Goal: Information Seeking & Learning: Learn about a topic

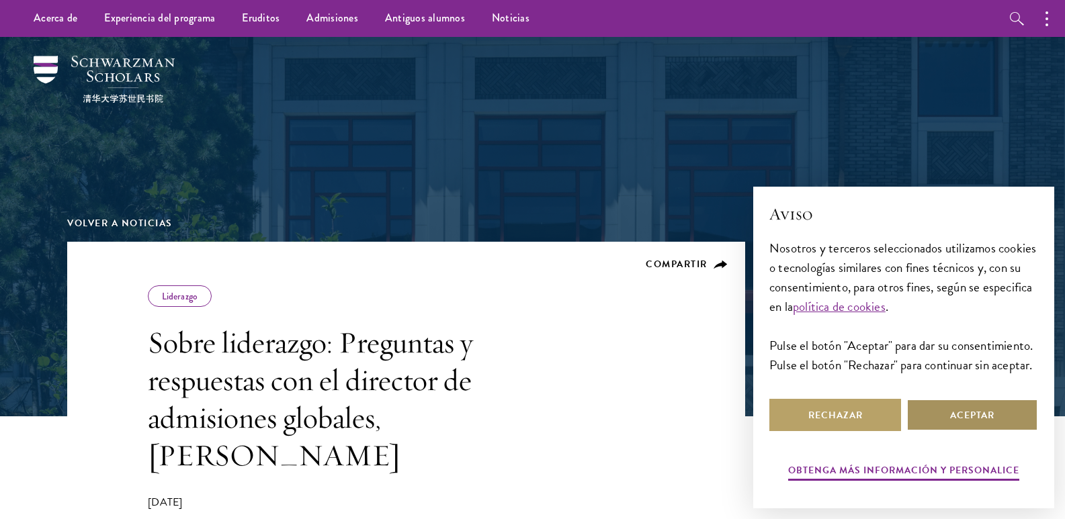
click at [947, 411] on button "Aceptar" at bounding box center [973, 415] width 132 height 32
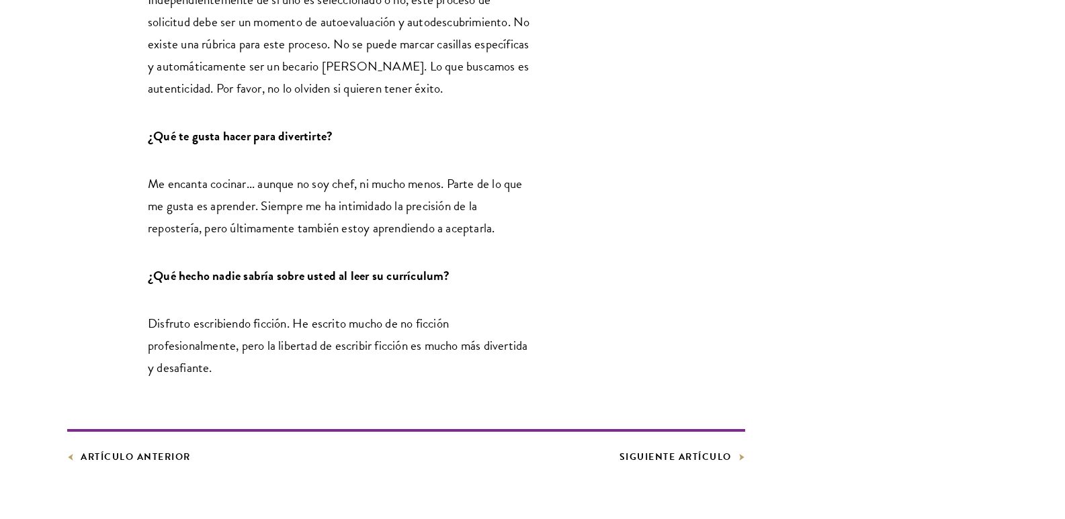
scroll to position [2486, 0]
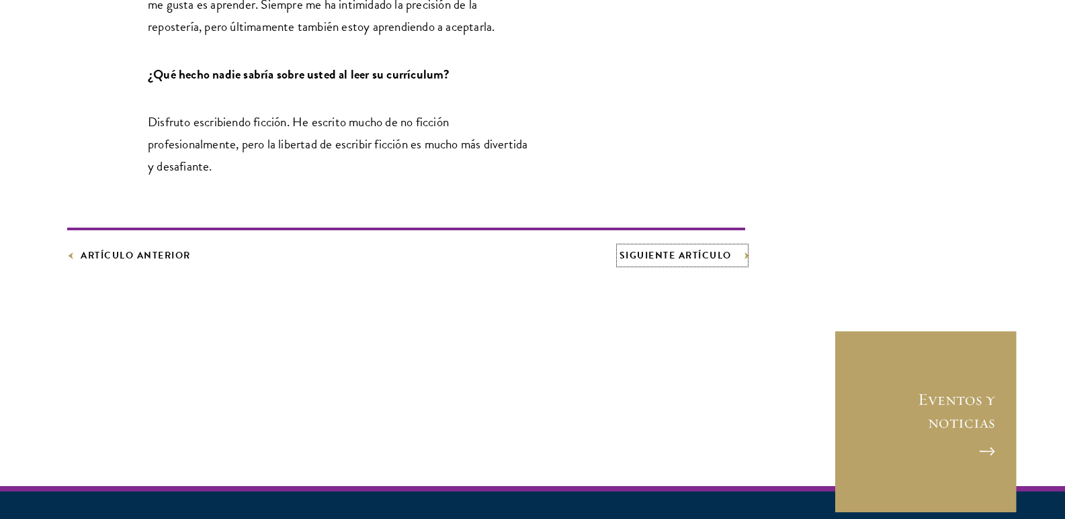
click at [675, 249] on font "Siguiente artículo" at bounding box center [676, 256] width 112 height 14
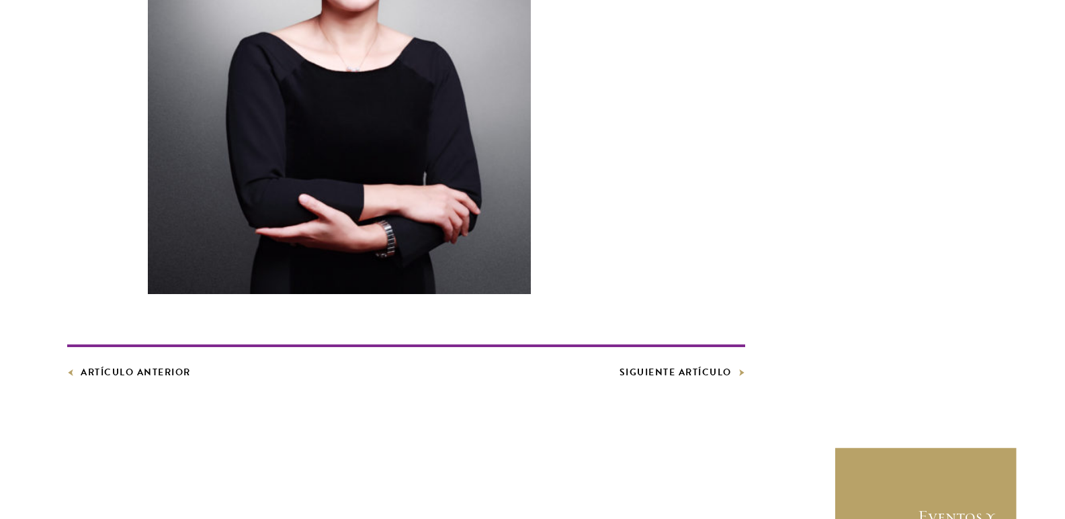
scroll to position [3696, 0]
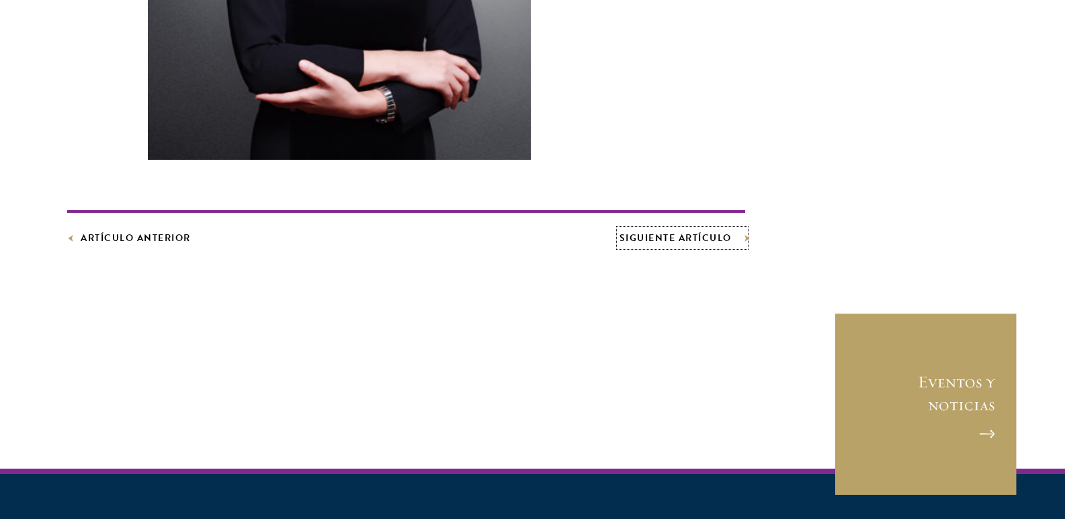
click at [653, 231] on font "Siguiente artículo" at bounding box center [676, 238] width 112 height 14
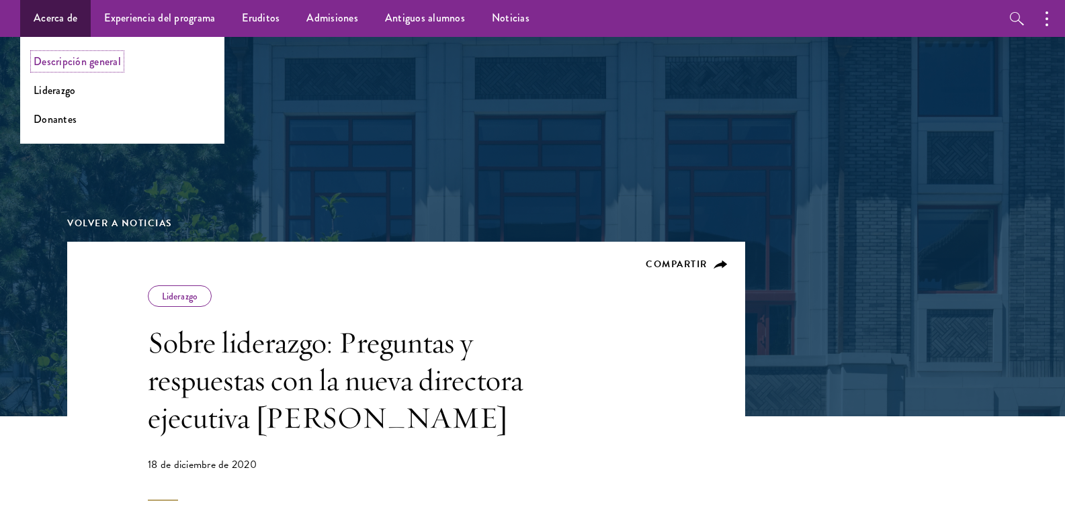
click at [53, 65] on font "Descripción general" at bounding box center [77, 61] width 87 height 15
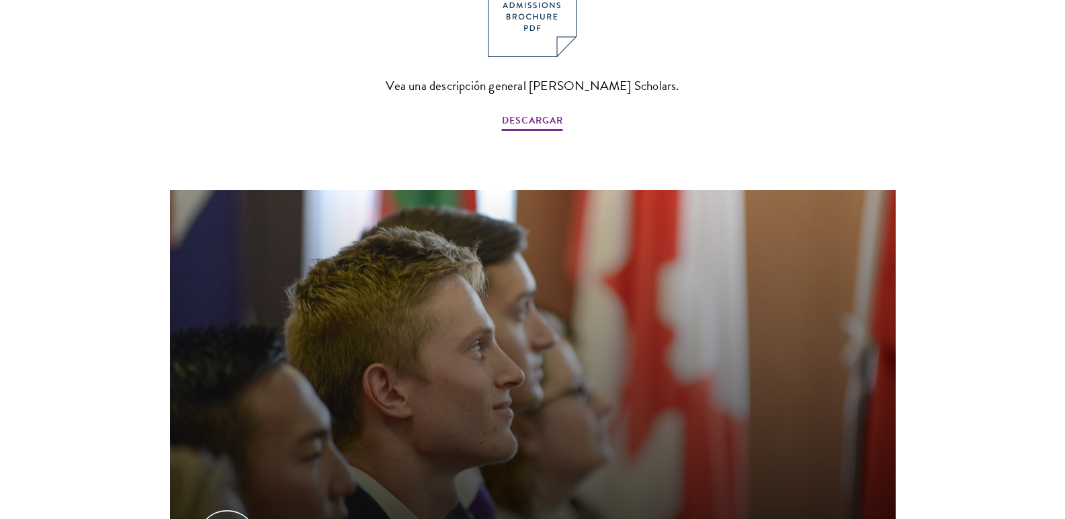
scroll to position [1747, 0]
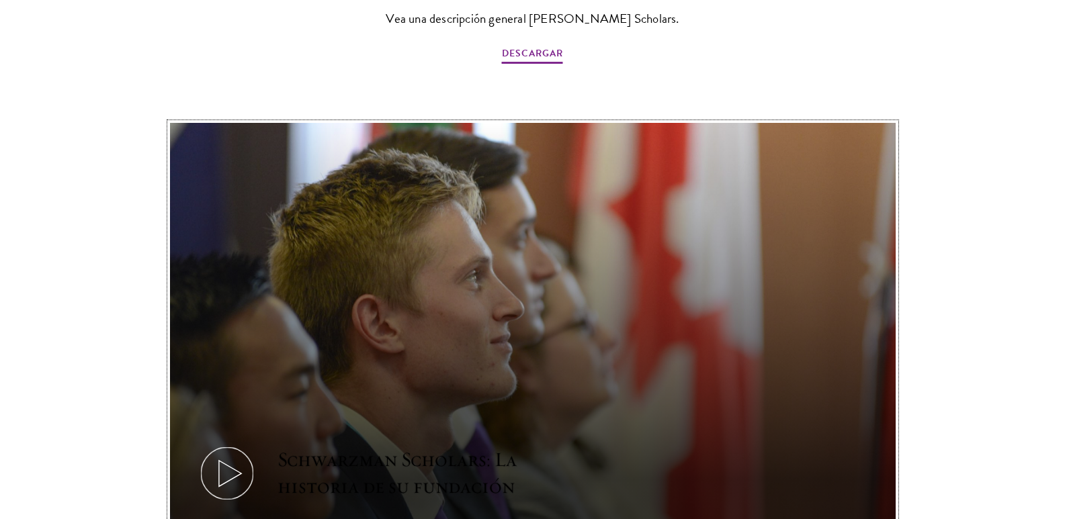
click at [217, 444] on icon at bounding box center [227, 474] width 60 height 60
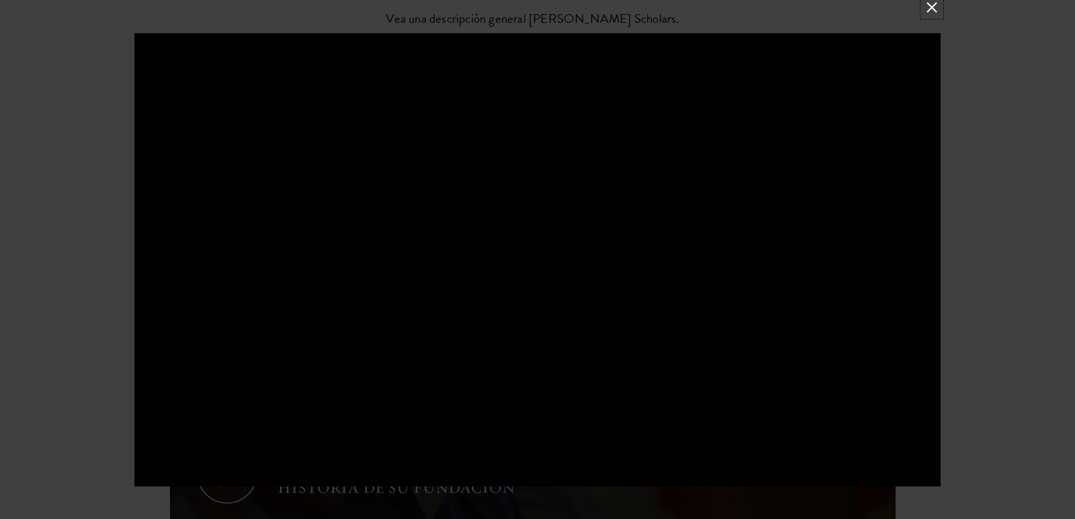
click at [935, 9] on button at bounding box center [931, 7] width 17 height 17
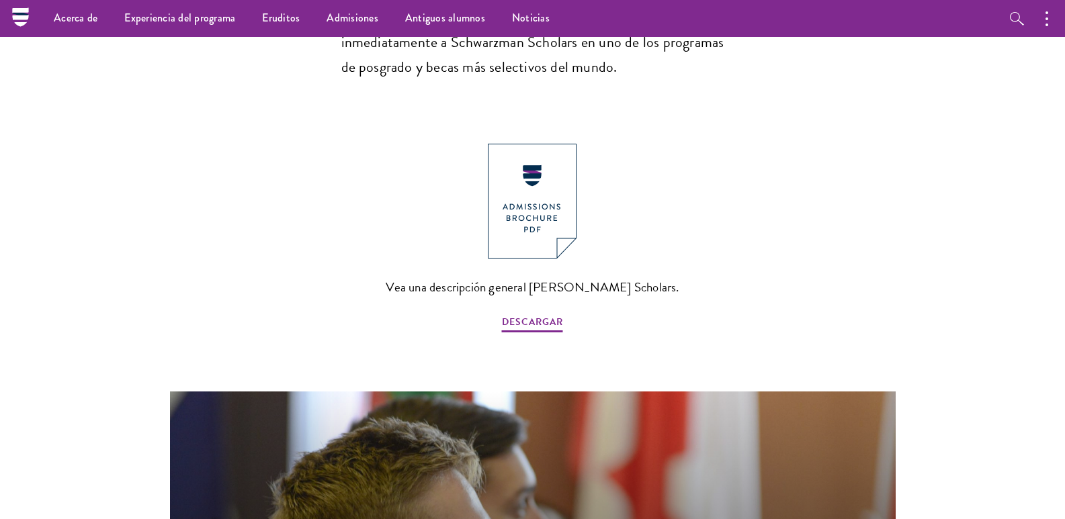
scroll to position [1411, 0]
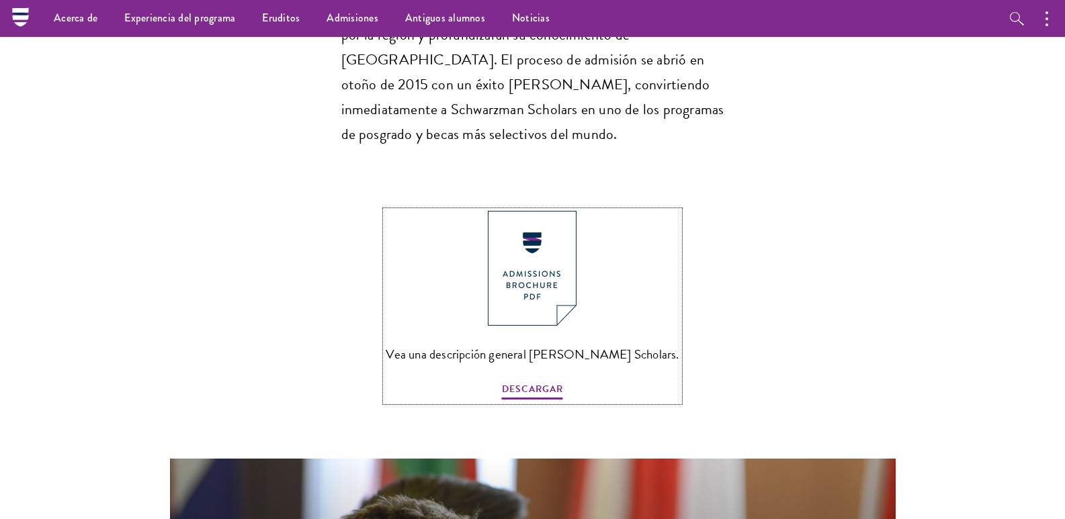
click at [533, 211] on img at bounding box center [532, 268] width 89 height 115
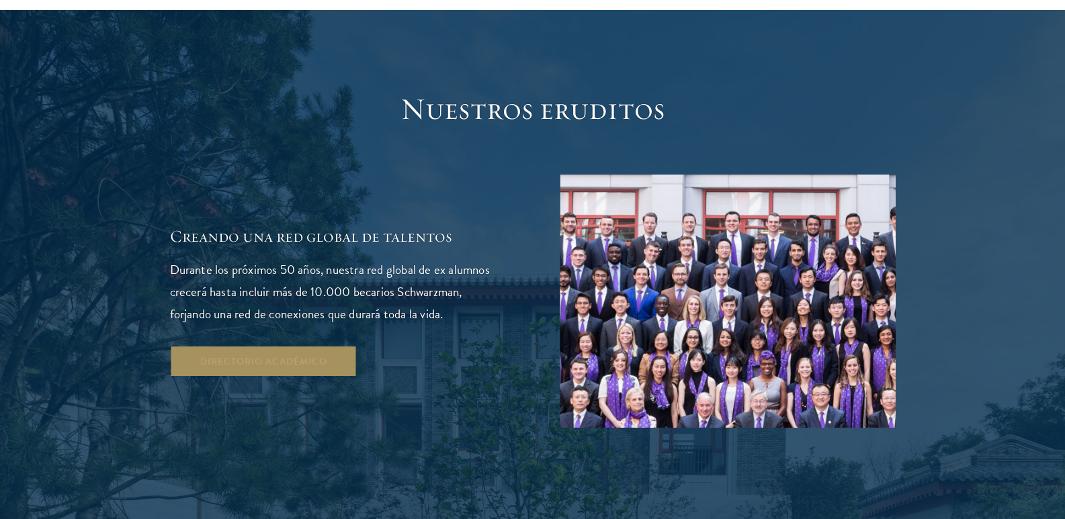
scroll to position [2419, 0]
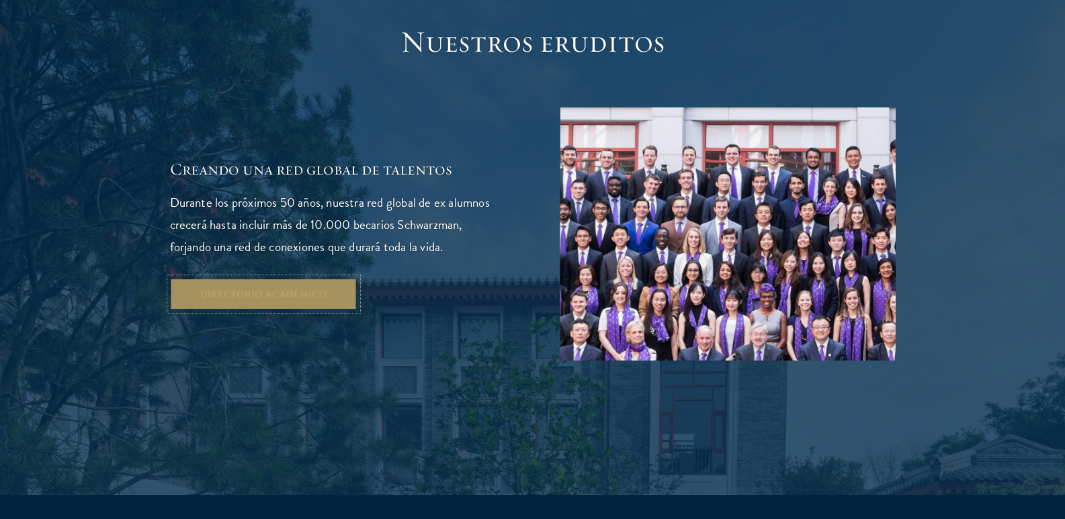
click at [292, 288] on font "Directorio académico" at bounding box center [263, 295] width 127 height 14
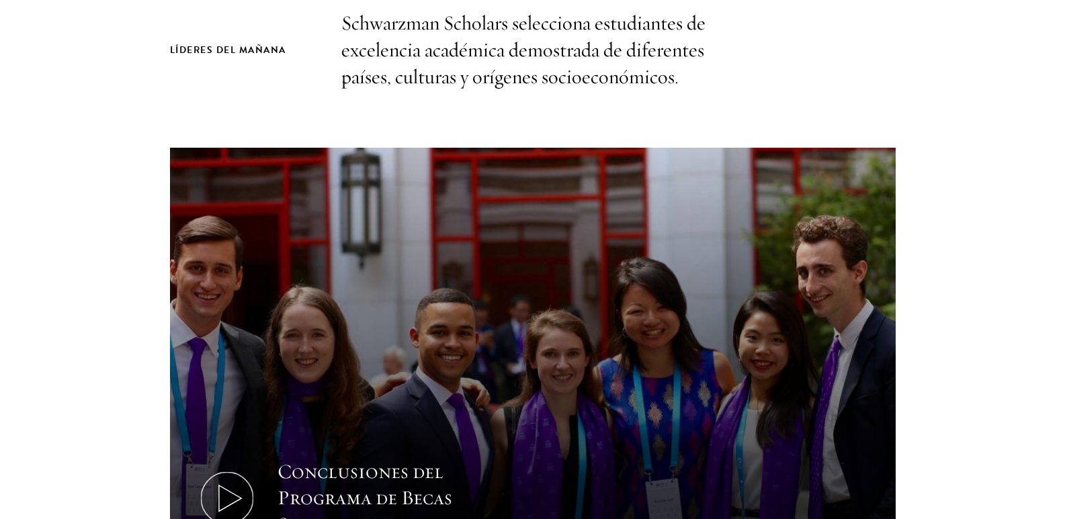
scroll to position [538, 0]
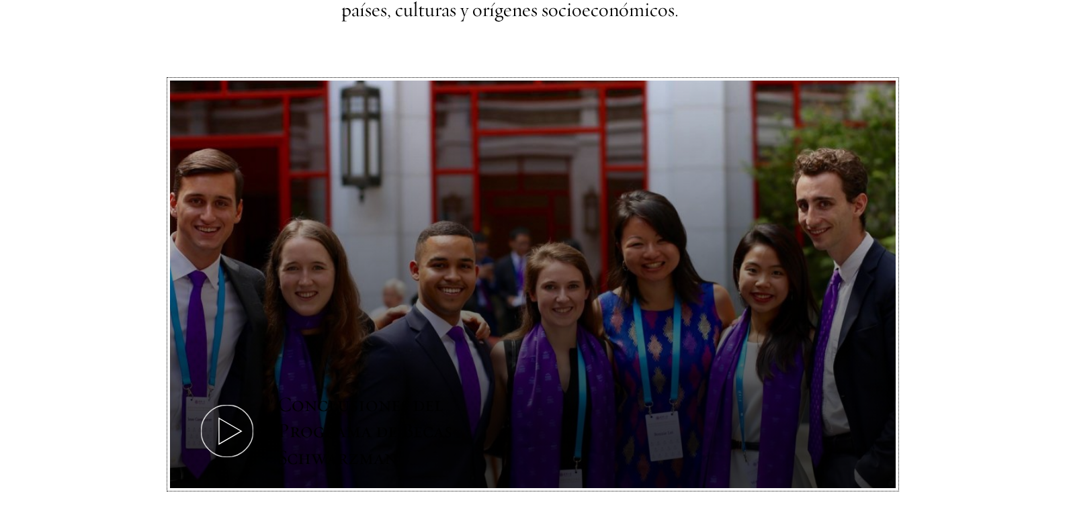
click at [235, 427] on icon at bounding box center [227, 431] width 60 height 60
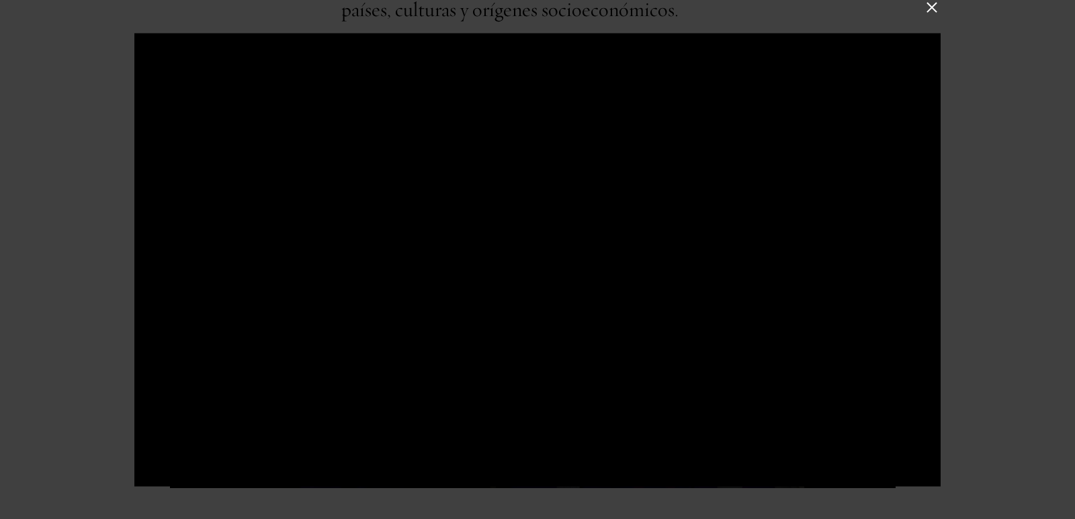
click at [931, 4] on button at bounding box center [931, 7] width 17 height 17
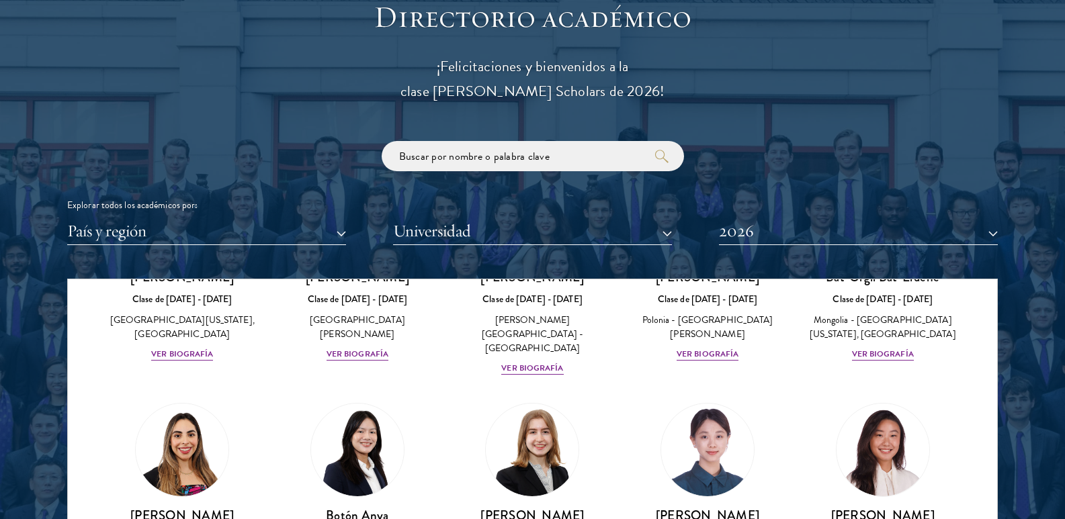
scroll to position [1008, 0]
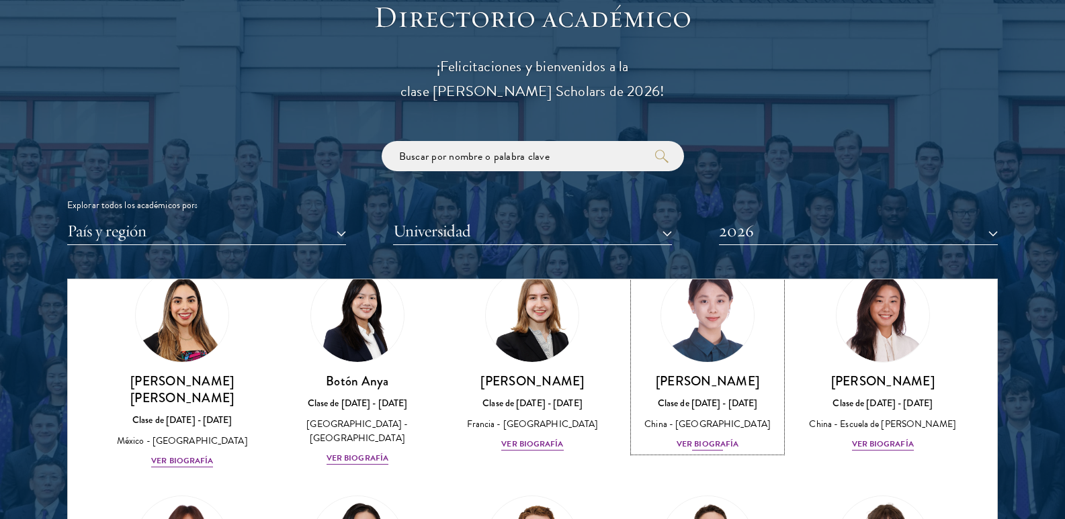
click at [724, 450] on font "Ver biografía" at bounding box center [708, 444] width 62 height 12
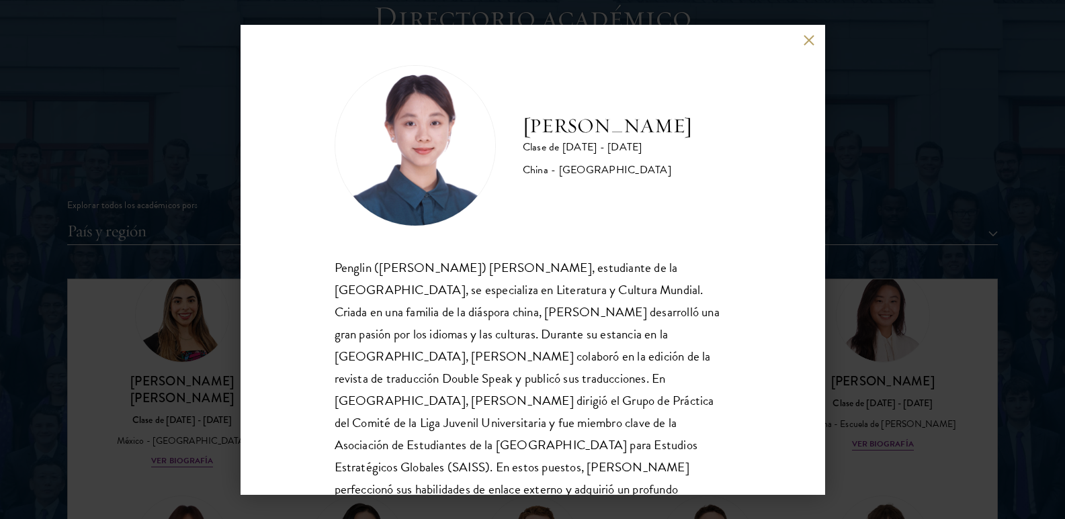
scroll to position [46, 0]
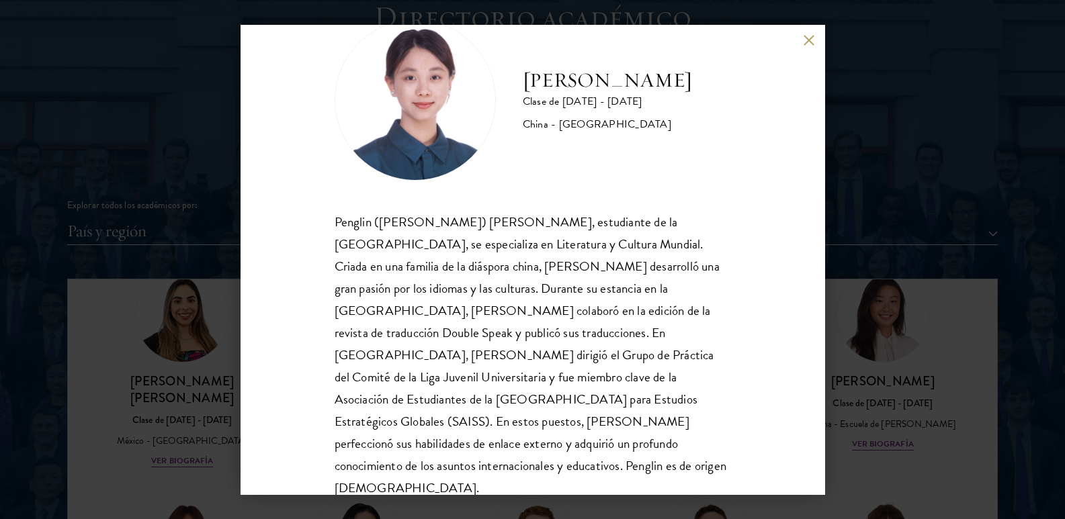
click at [808, 40] on button at bounding box center [809, 40] width 11 height 11
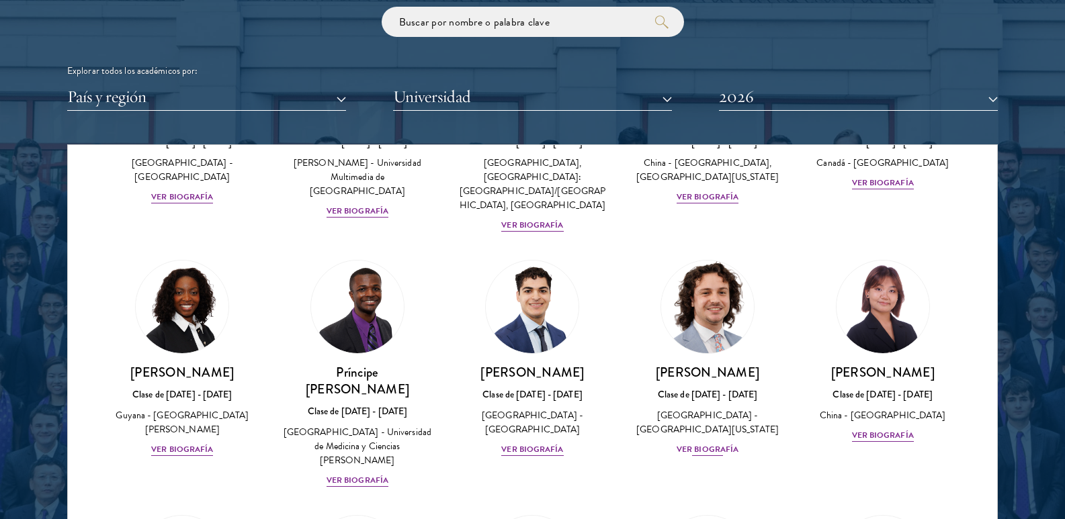
scroll to position [2150, 0]
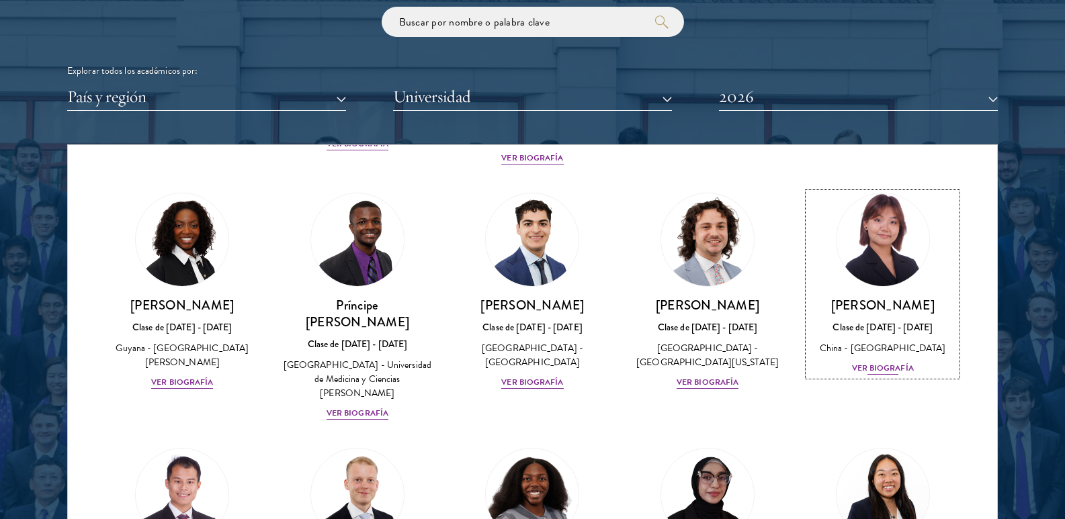
click at [875, 362] on font "Ver biografía" at bounding box center [883, 368] width 62 height 12
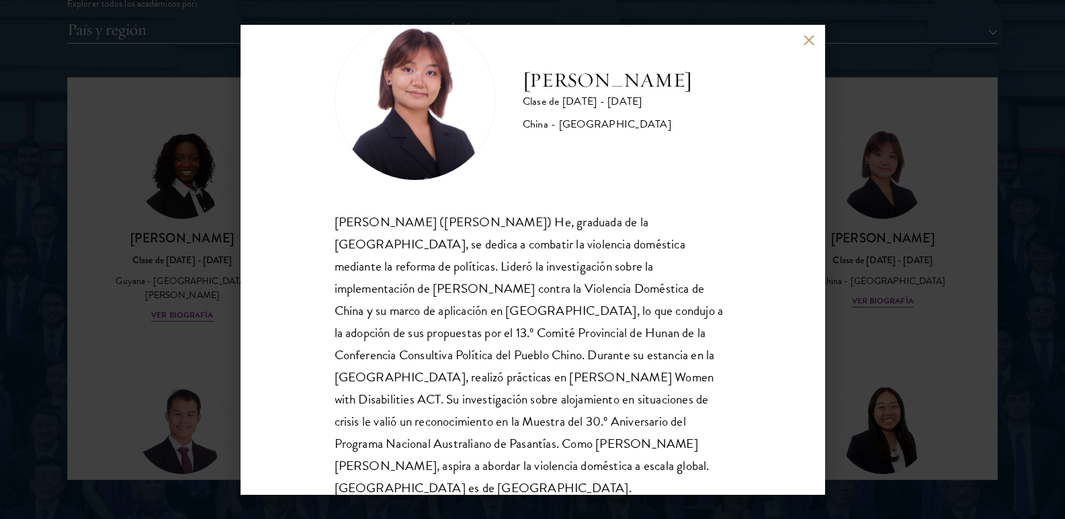
scroll to position [1747, 0]
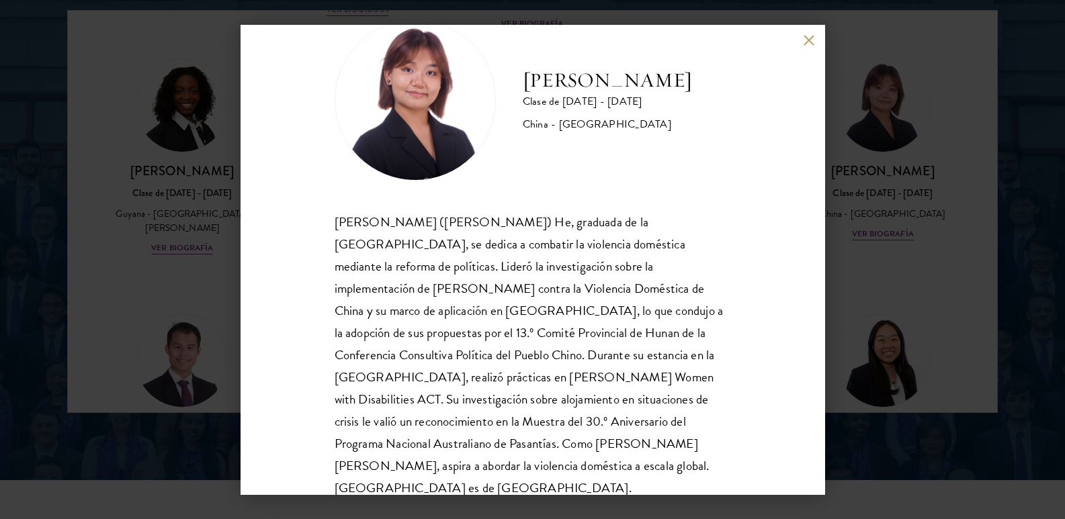
click at [808, 37] on button at bounding box center [809, 40] width 11 height 11
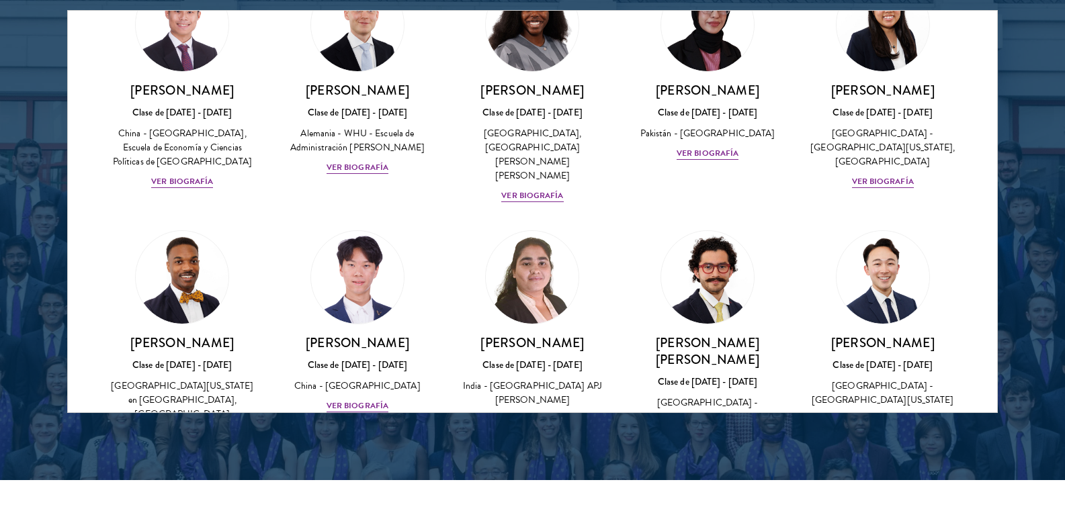
scroll to position [2554, 0]
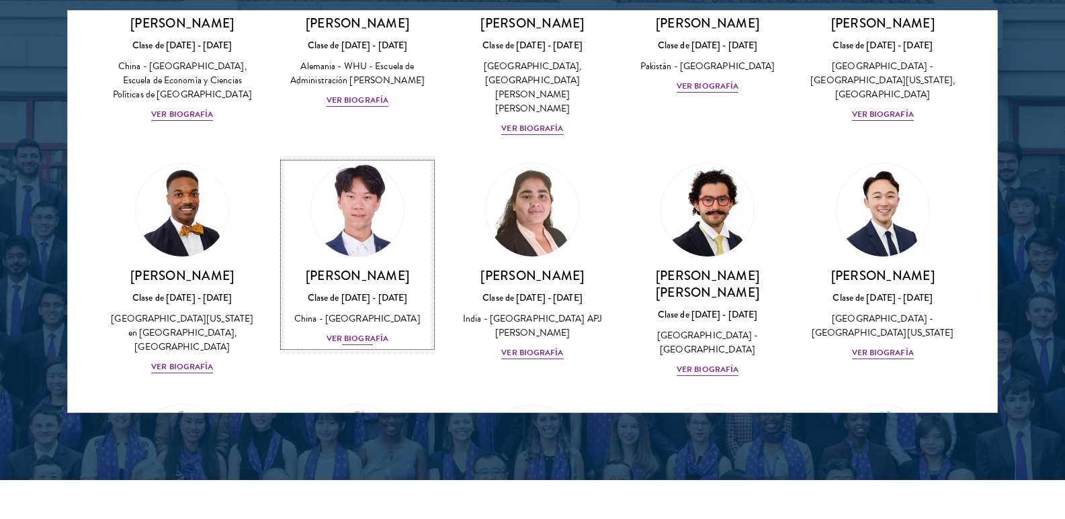
click at [346, 161] on img at bounding box center [357, 210] width 102 height 102
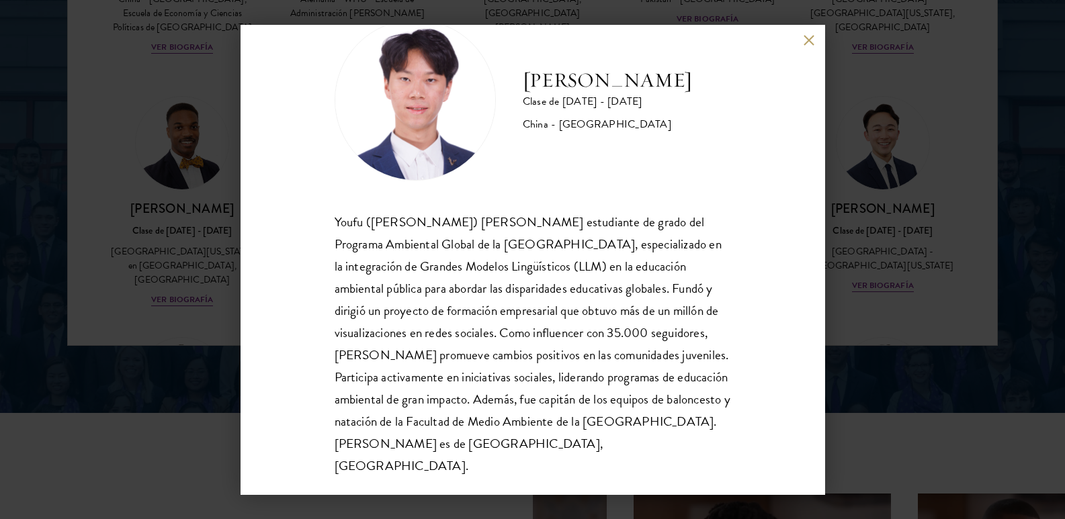
scroll to position [1882, 0]
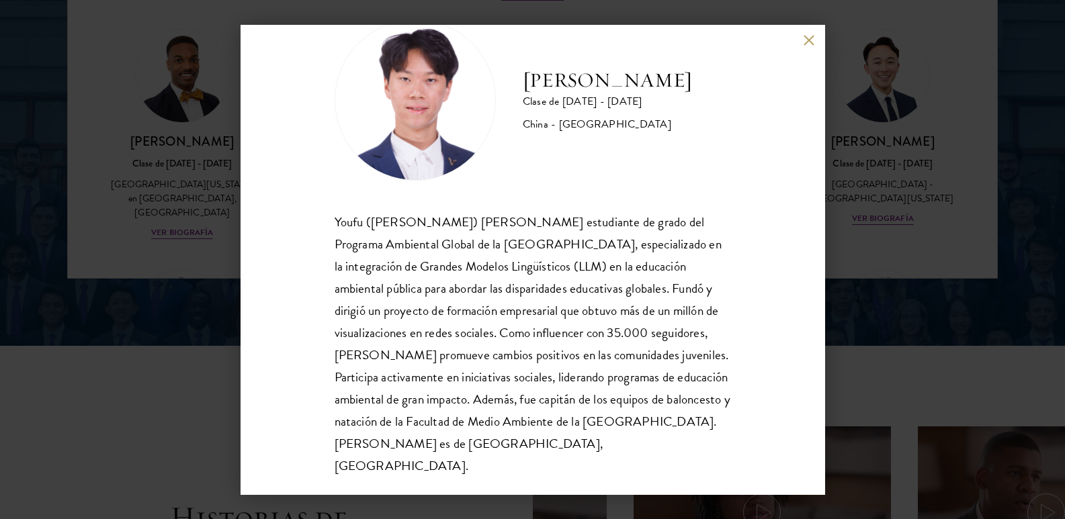
click at [809, 36] on button at bounding box center [809, 40] width 11 height 11
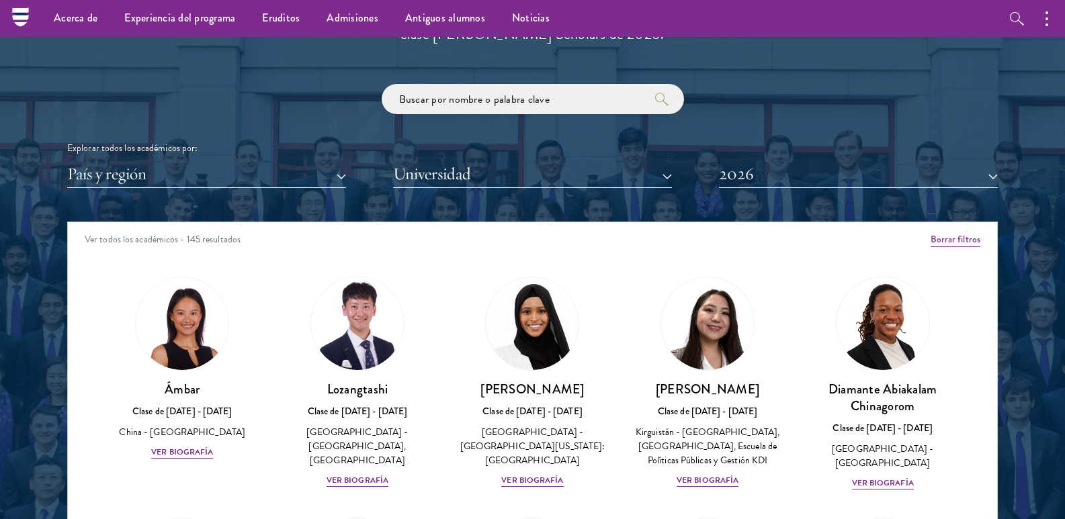
scroll to position [1401, 0]
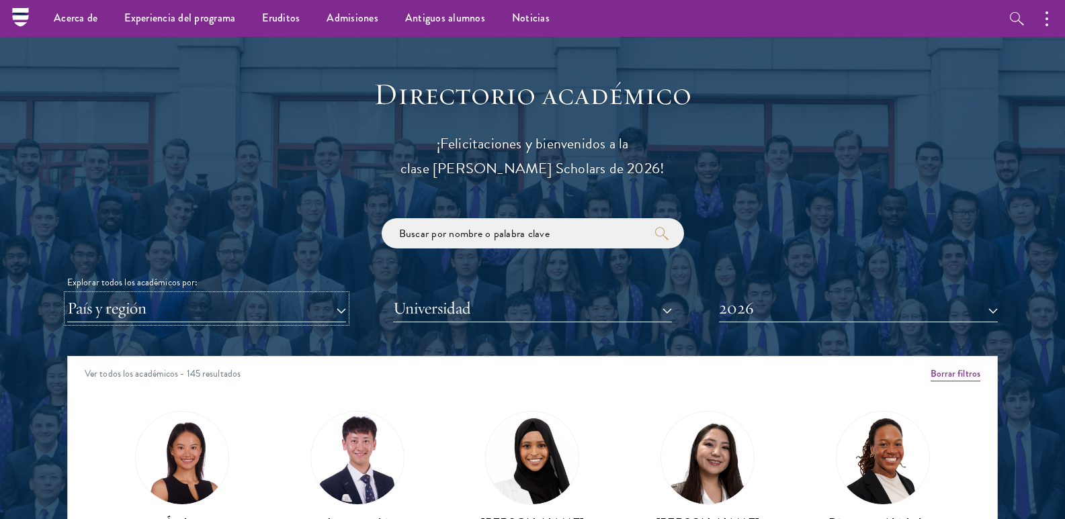
click at [113, 310] on font "País y región" at bounding box center [106, 308] width 79 height 21
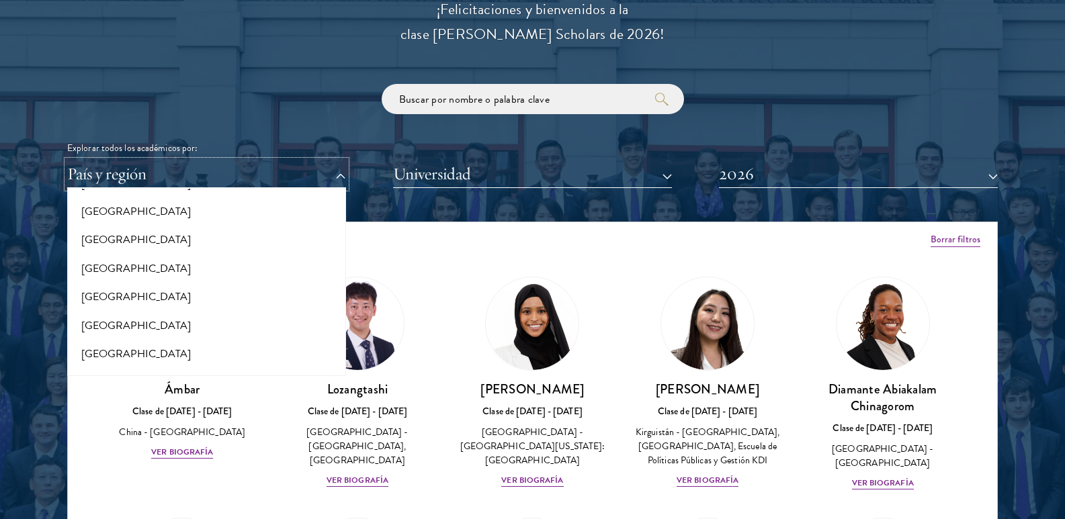
scroll to position [1949, 0]
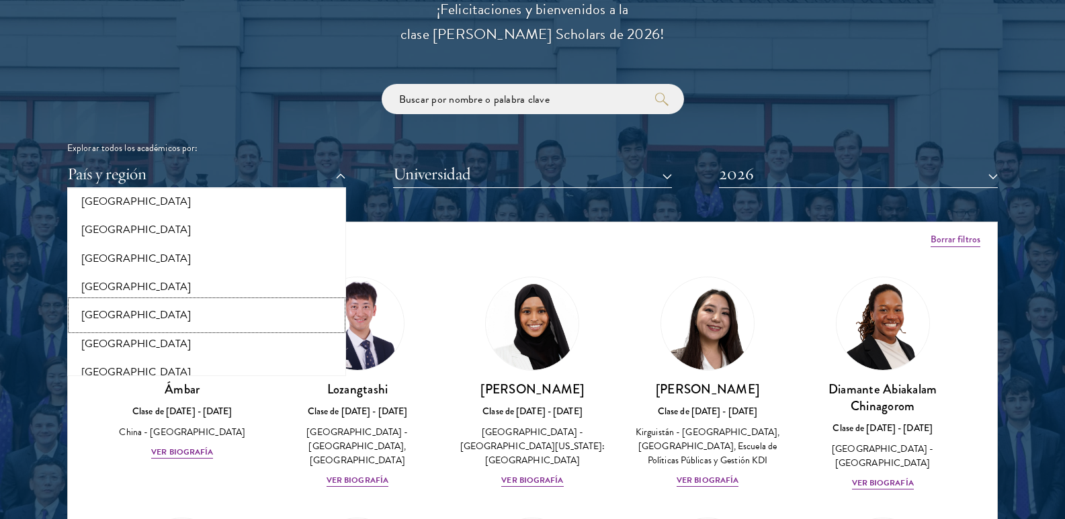
click at [90, 314] on font "Perú" at bounding box center [136, 315] width 110 height 16
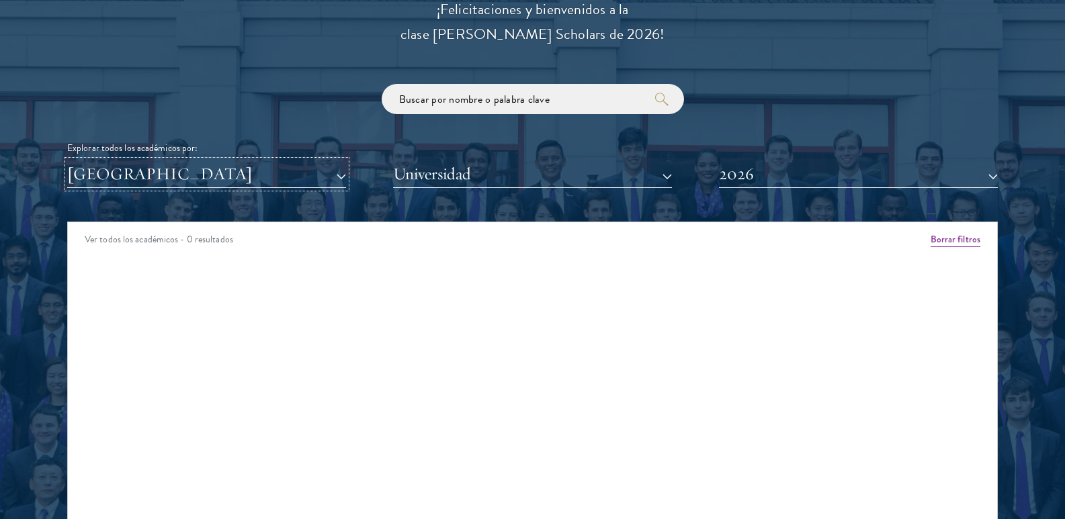
click at [341, 176] on button "Perú" at bounding box center [206, 175] width 279 height 28
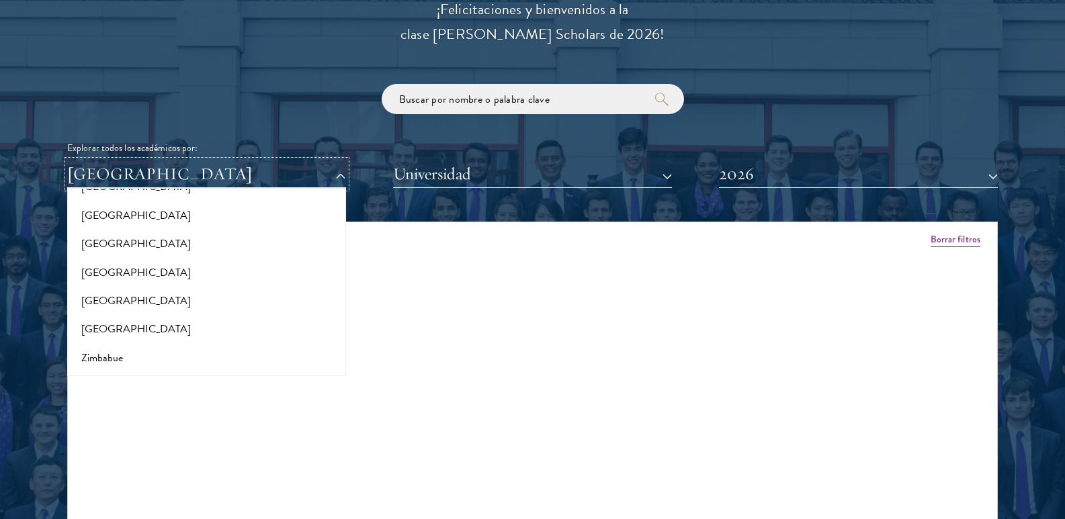
scroll to position [2750, 0]
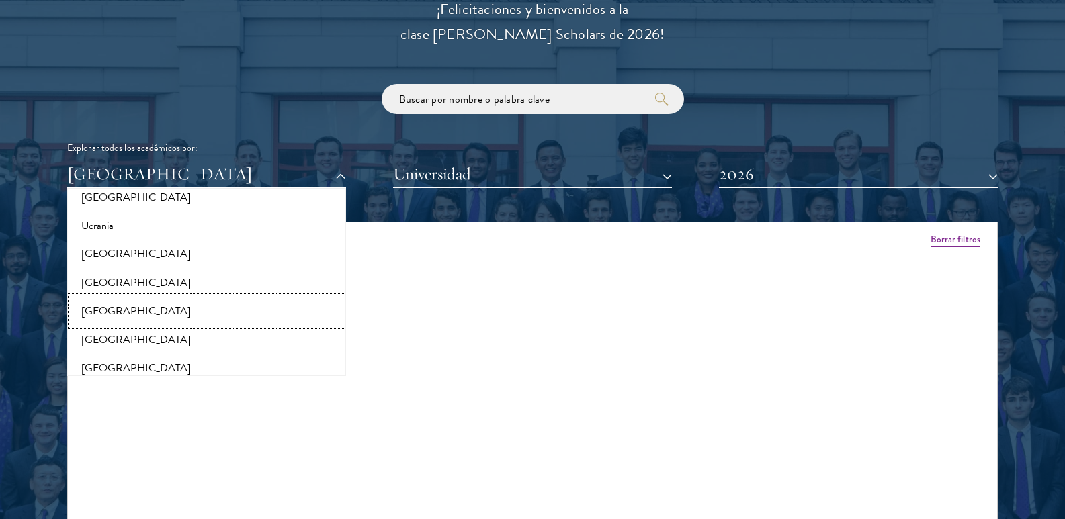
click at [102, 307] on font "[GEOGRAPHIC_DATA]" at bounding box center [136, 311] width 110 height 16
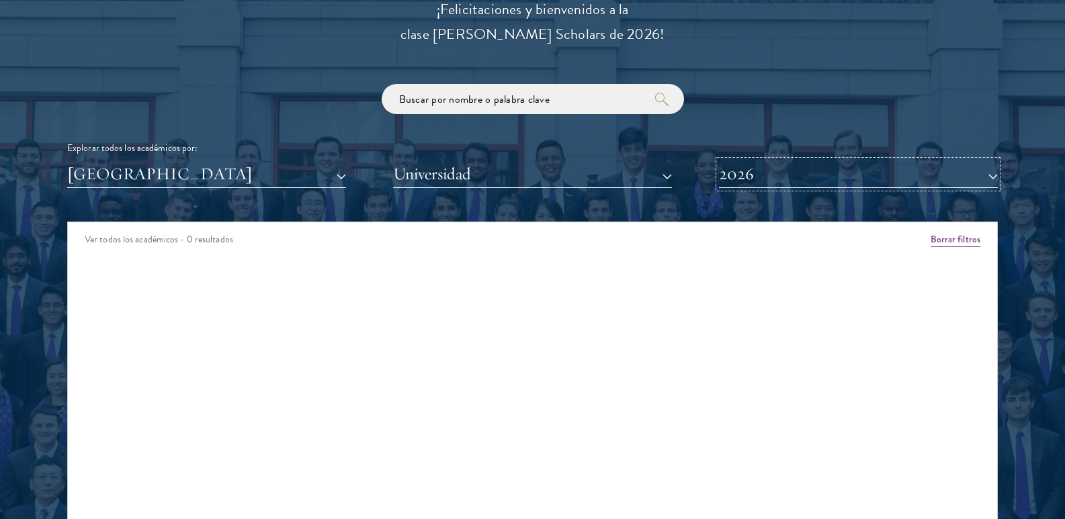
click at [996, 174] on button "2026" at bounding box center [858, 175] width 279 height 28
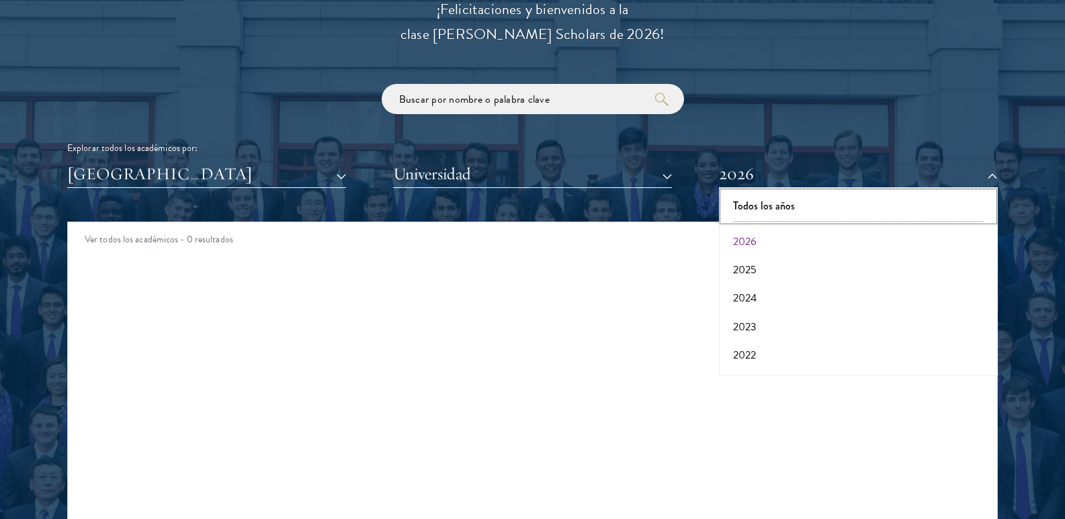
click at [748, 206] on font "Todos los años" at bounding box center [764, 205] width 62 height 15
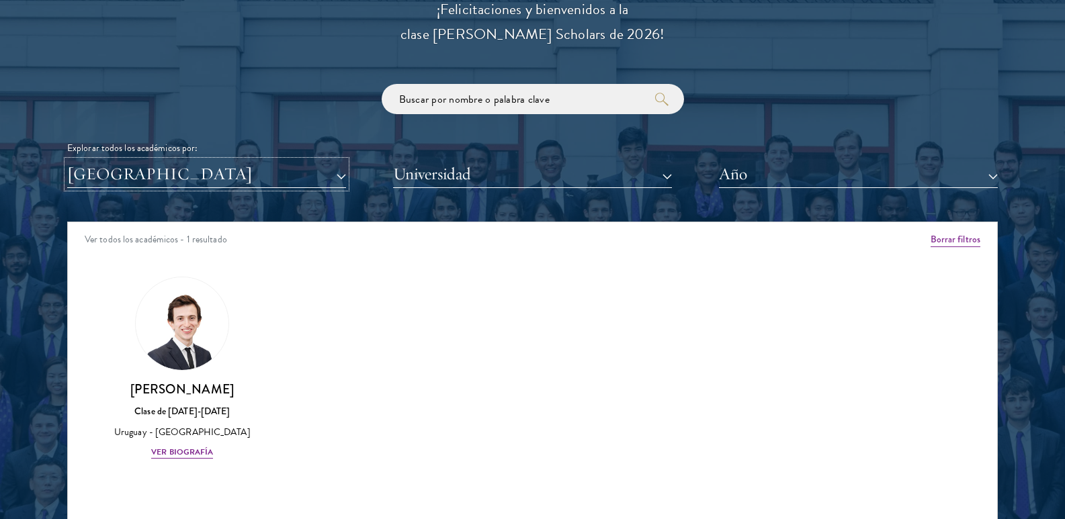
click at [340, 175] on button "[GEOGRAPHIC_DATA]" at bounding box center [206, 175] width 279 height 28
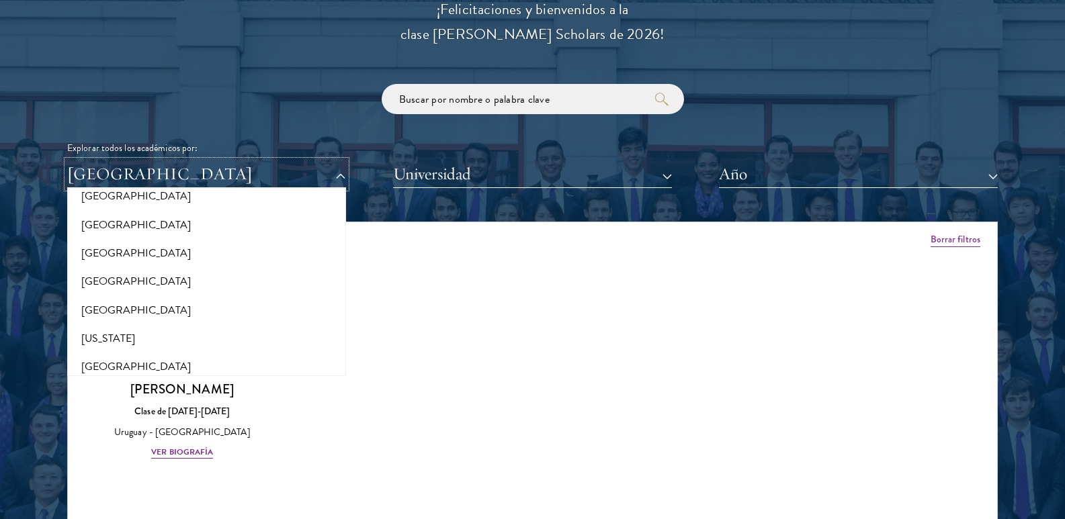
scroll to position [739, 0]
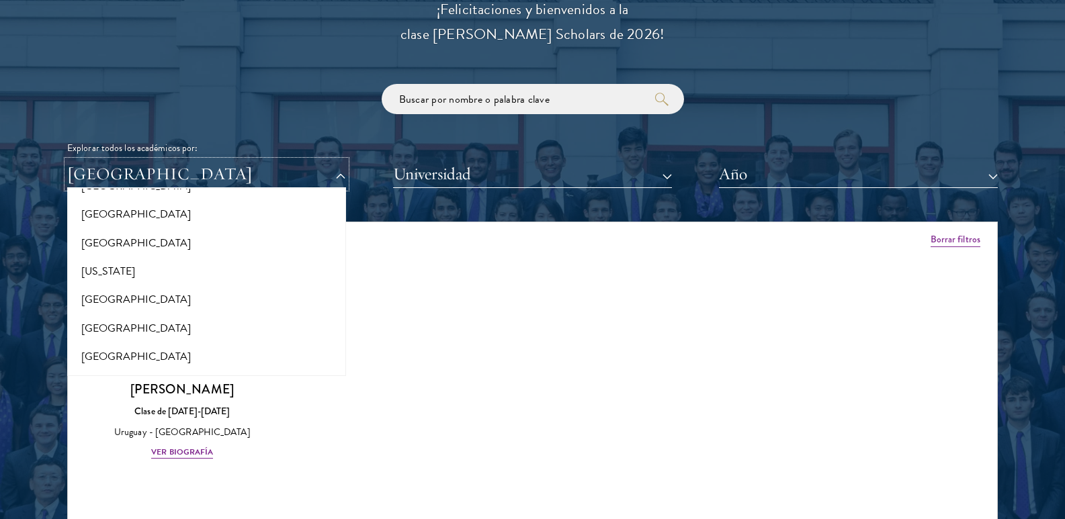
click at [339, 178] on button "[GEOGRAPHIC_DATA]" at bounding box center [206, 175] width 279 height 28
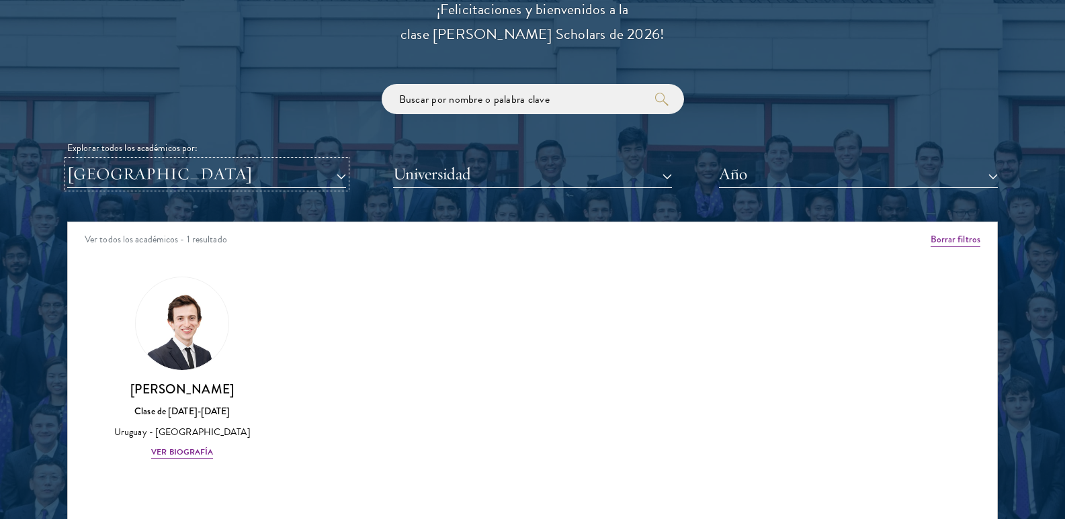
click at [337, 178] on button "[GEOGRAPHIC_DATA]" at bounding box center [206, 175] width 279 height 28
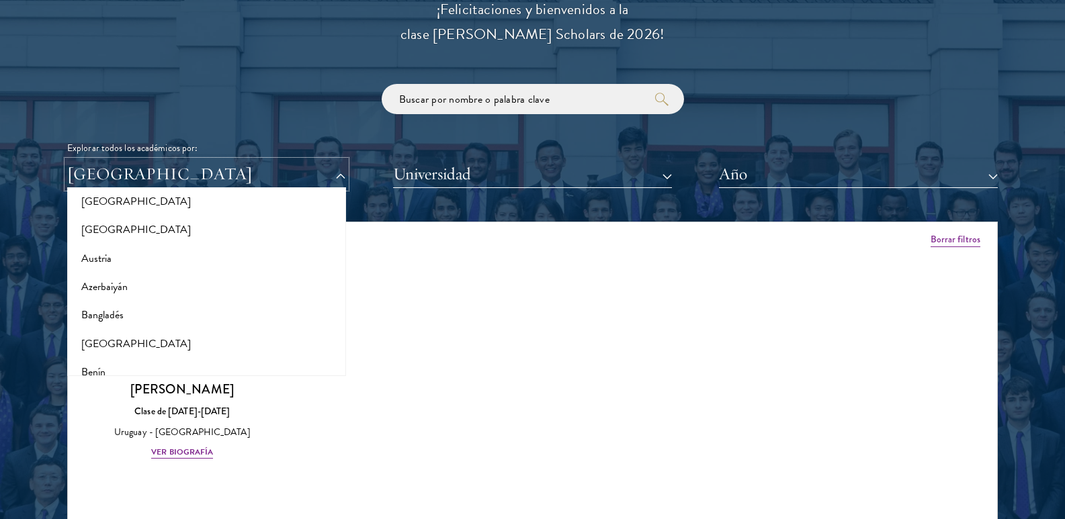
scroll to position [0, 0]
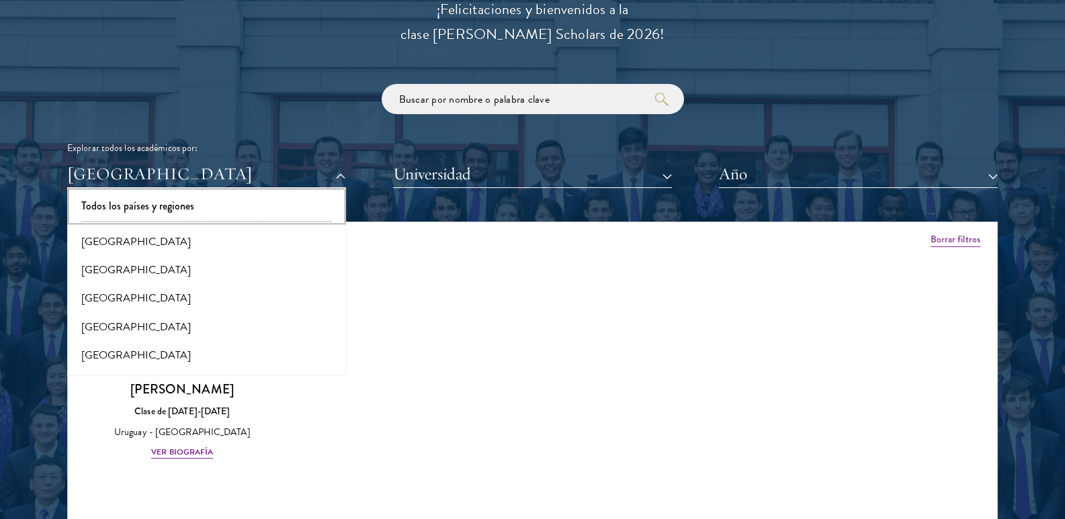
click at [306, 210] on button "Todos los países y regiones" at bounding box center [206, 206] width 271 height 28
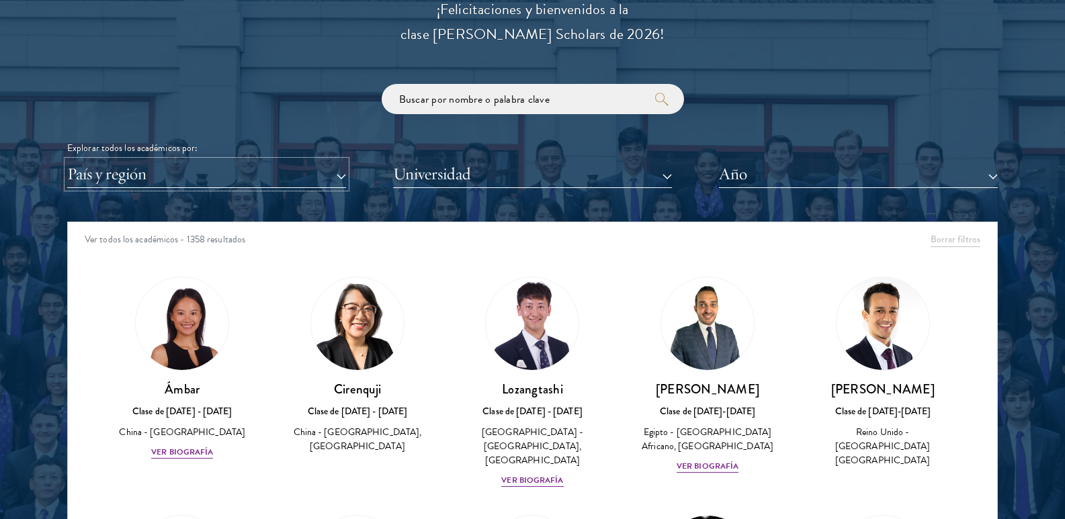
click at [301, 175] on button "País y región" at bounding box center [206, 175] width 279 height 28
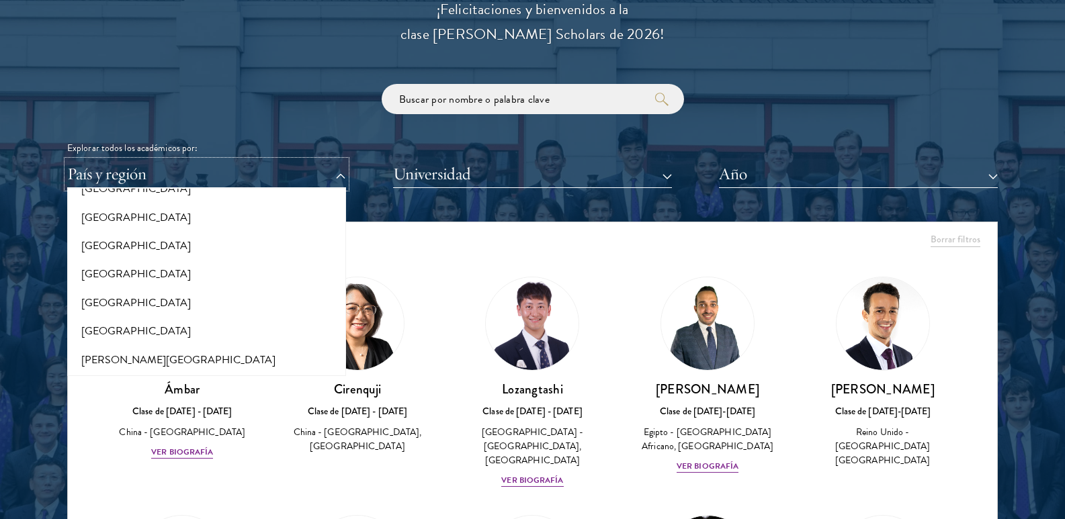
scroll to position [2016, 0]
click at [92, 247] on font "Perú" at bounding box center [136, 248] width 110 height 16
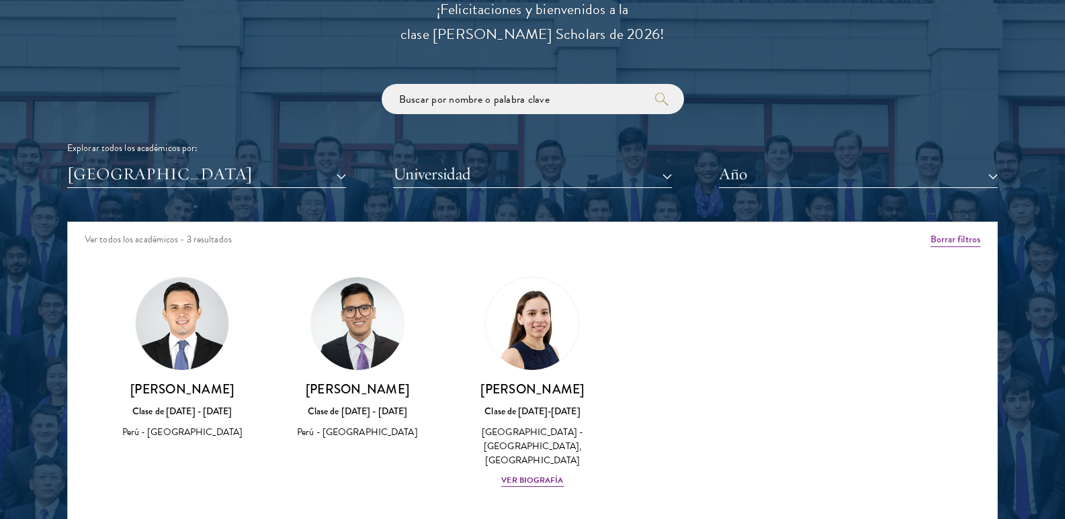
scroll to position [1603, 0]
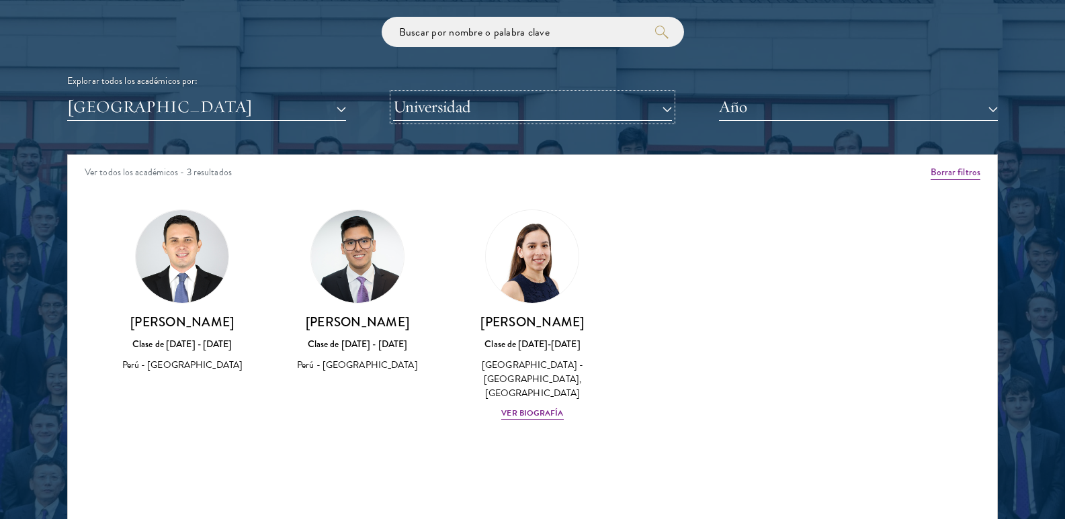
click at [667, 108] on button "Universidad" at bounding box center [532, 107] width 279 height 28
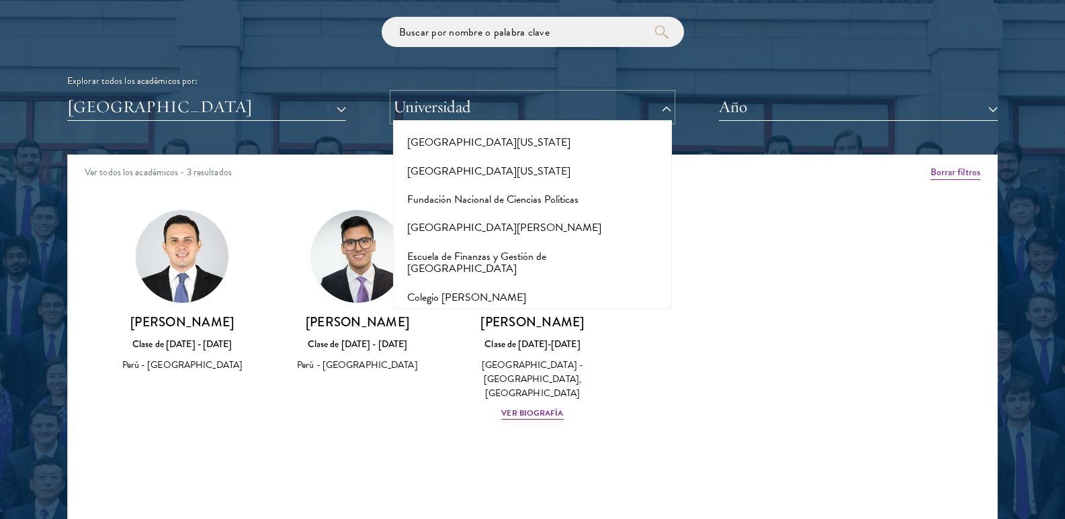
scroll to position [2890, 0]
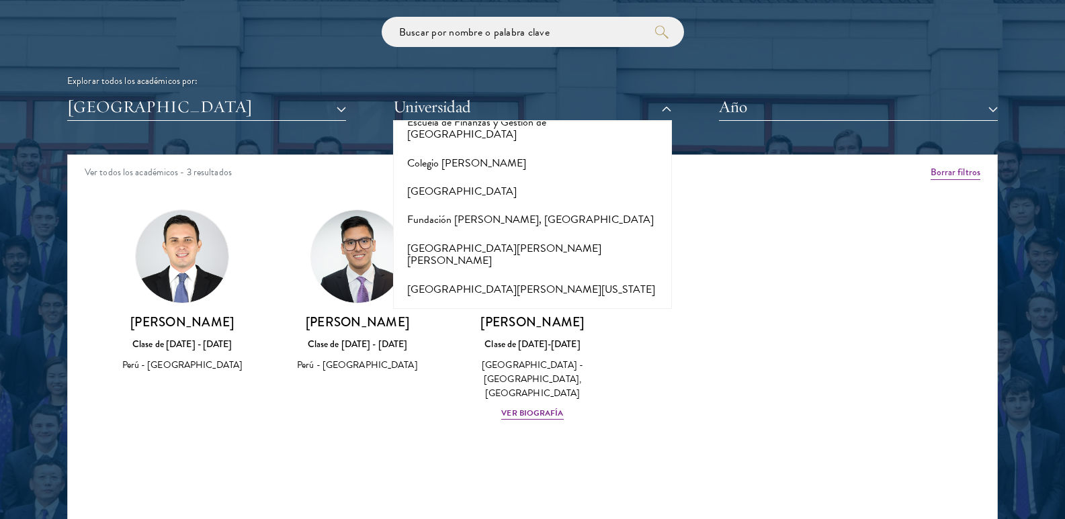
click at [840, 288] on div "Ámbar Clase de 2025 - 2026 China - Universidad de Pekín Ver biografía Cirenquji…" at bounding box center [532, 327] width 929 height 269
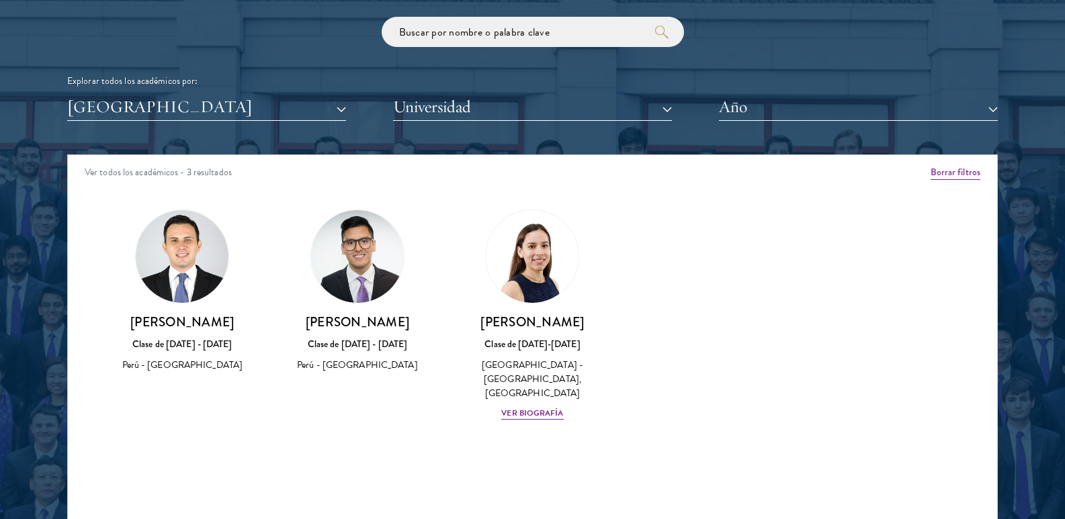
click at [375, 273] on img at bounding box center [357, 256] width 93 height 93
click at [363, 326] on font "Daniel Concha Zegarra" at bounding box center [357, 322] width 103 height 18
click at [355, 288] on img at bounding box center [357, 256] width 93 height 93
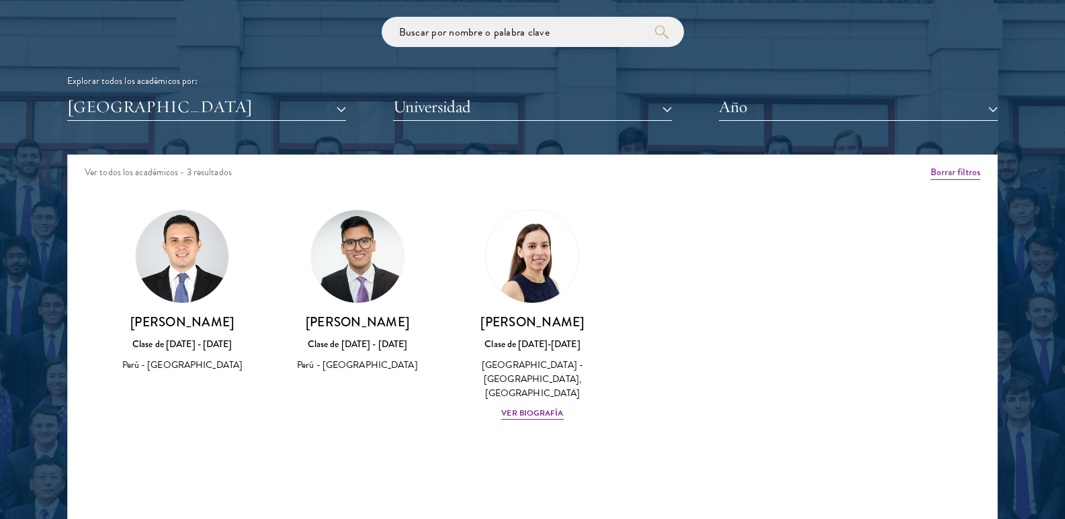
click at [350, 377] on div "Daniel Concha Zegarra Clase de 2017 - 2018 Perú - Universidad del Pacífico" at bounding box center [357, 291] width 175 height 191
click at [359, 261] on img at bounding box center [357, 256] width 93 height 93
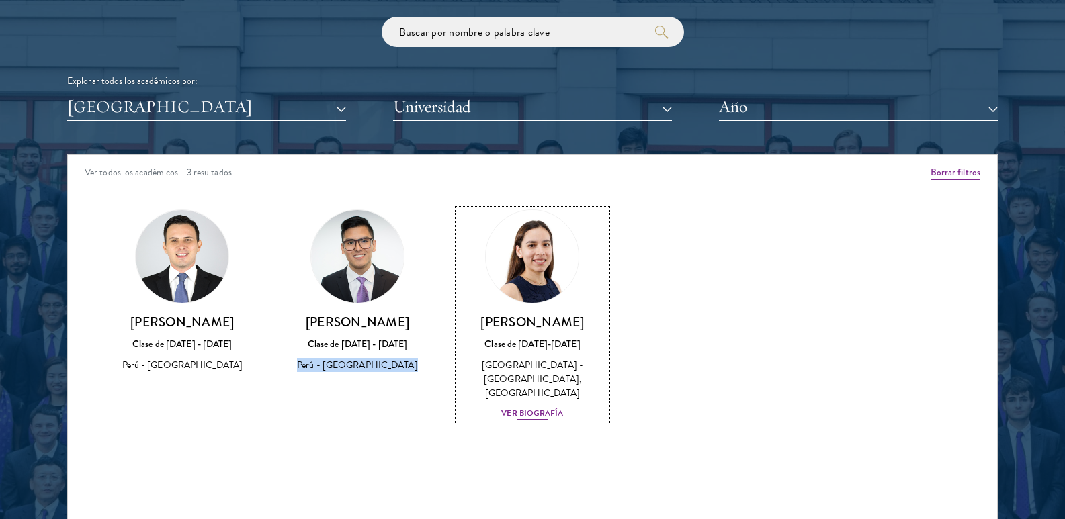
click at [535, 407] on font "Ver biografía" at bounding box center [532, 413] width 62 height 12
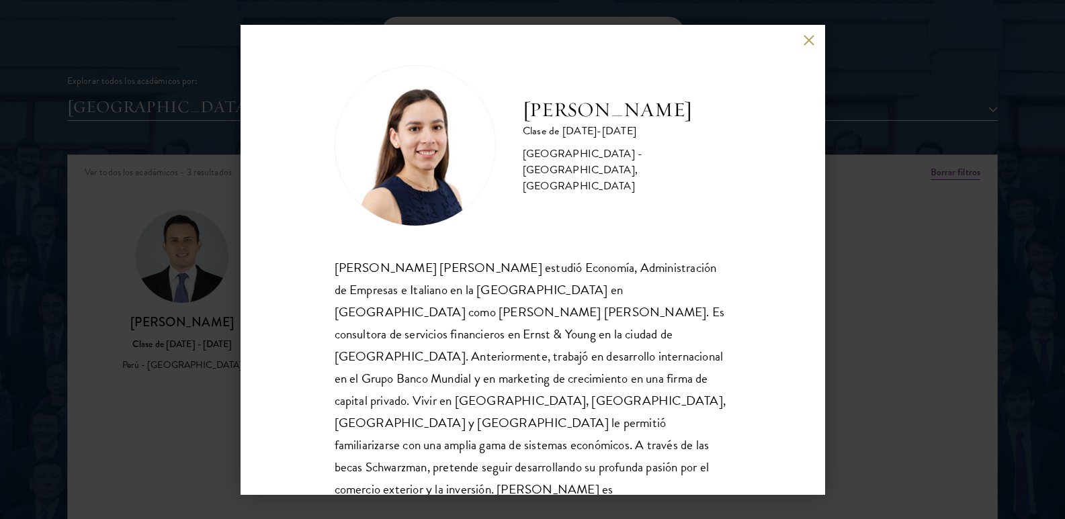
scroll to position [1, 0]
click at [804, 40] on button at bounding box center [809, 40] width 11 height 11
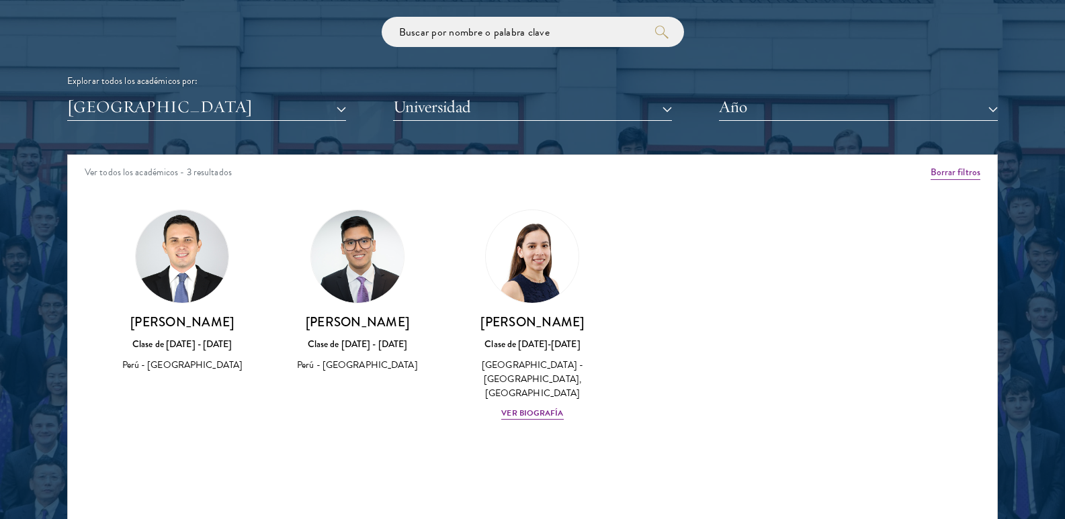
click at [216, 303] on div "Luis Checa Clase de 2016 - 2017 Perú - Universidad de Piura" at bounding box center [182, 292] width 149 height 164
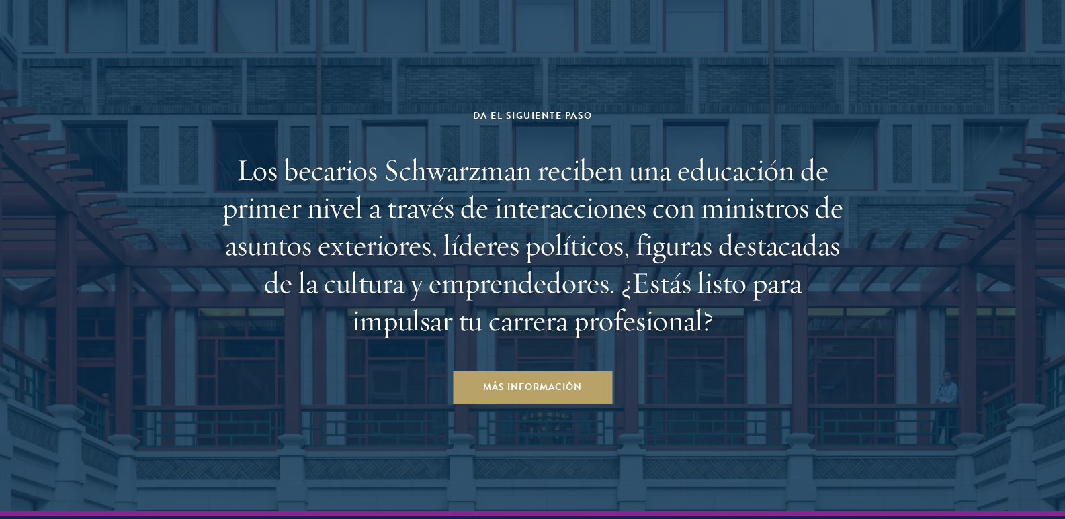
scroll to position [4218, 0]
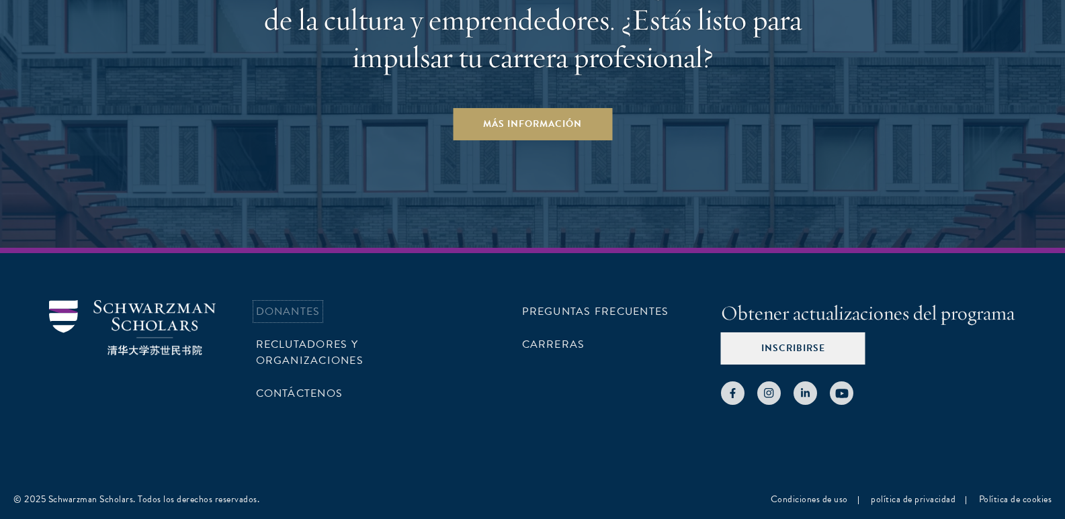
click at [302, 315] on font "Donantes" at bounding box center [288, 312] width 65 height 16
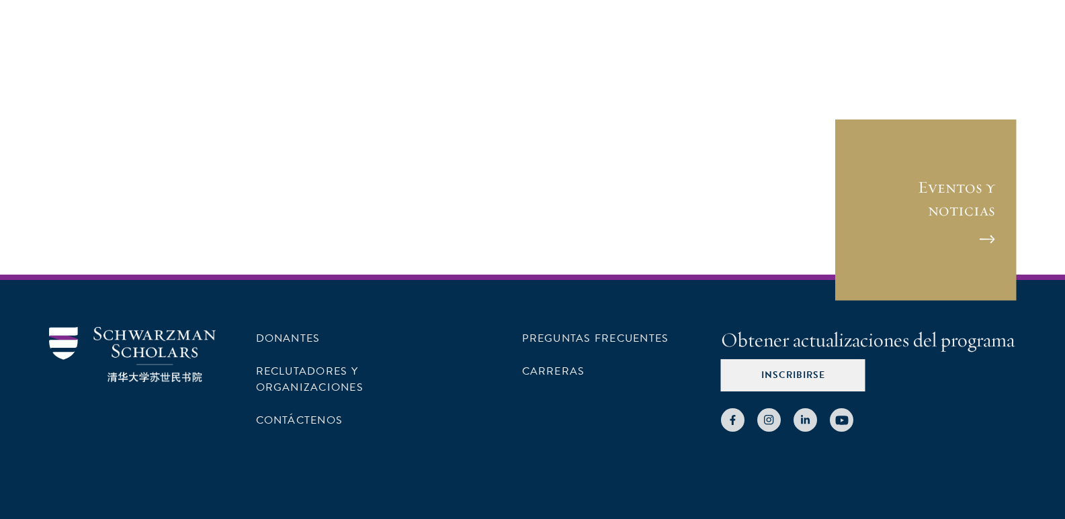
scroll to position [5819, 0]
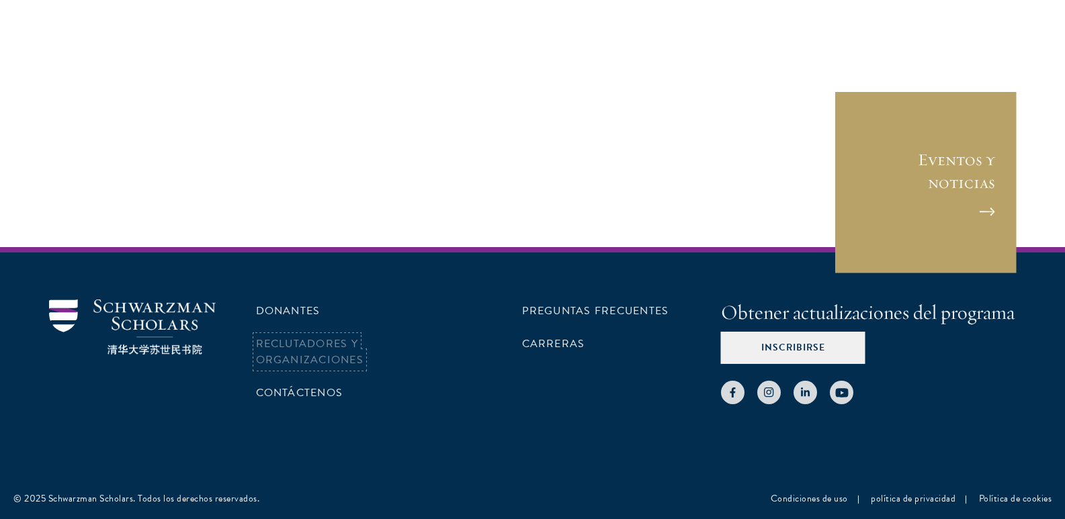
click at [317, 347] on font "Reclutadores y organizaciones" at bounding box center [310, 352] width 108 height 32
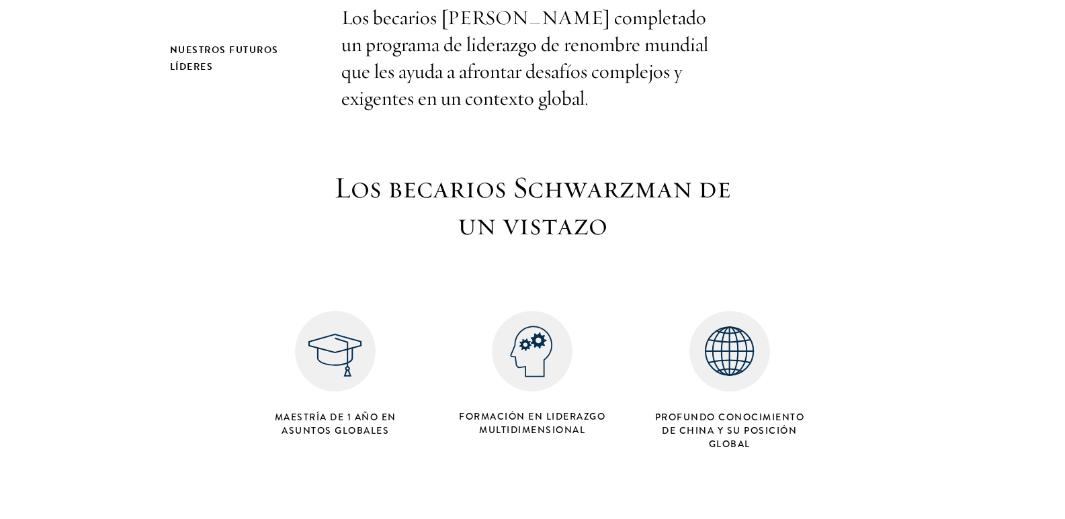
scroll to position [538, 0]
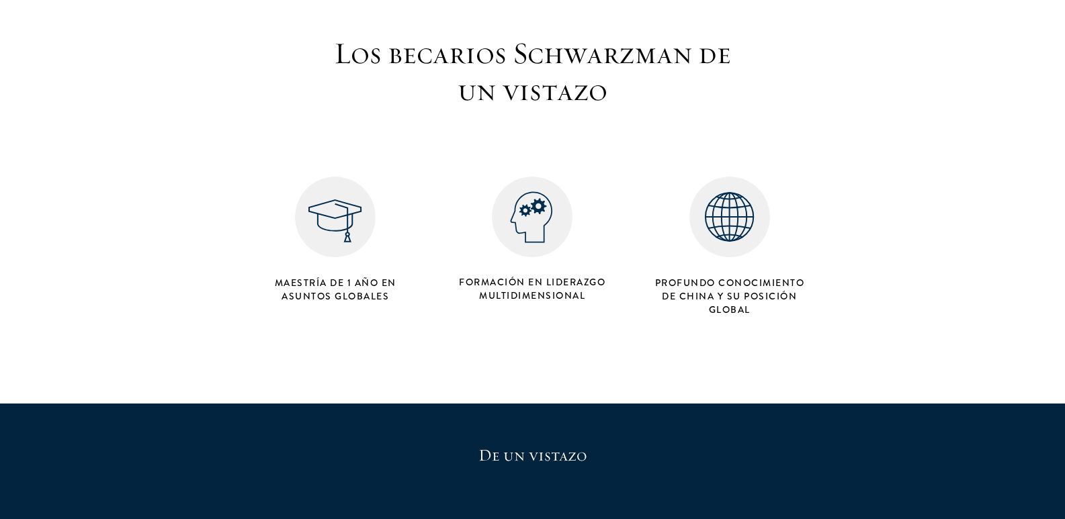
click at [730, 294] on font "Profundo conocimiento de China y su posición global" at bounding box center [730, 296] width 150 height 40
click at [284, 210] on div "Maestría de 1 año en Asuntos Globales" at bounding box center [335, 239] width 197 height 139
click at [315, 207] on img at bounding box center [335, 217] width 81 height 81
click at [316, 207] on img at bounding box center [335, 217] width 81 height 81
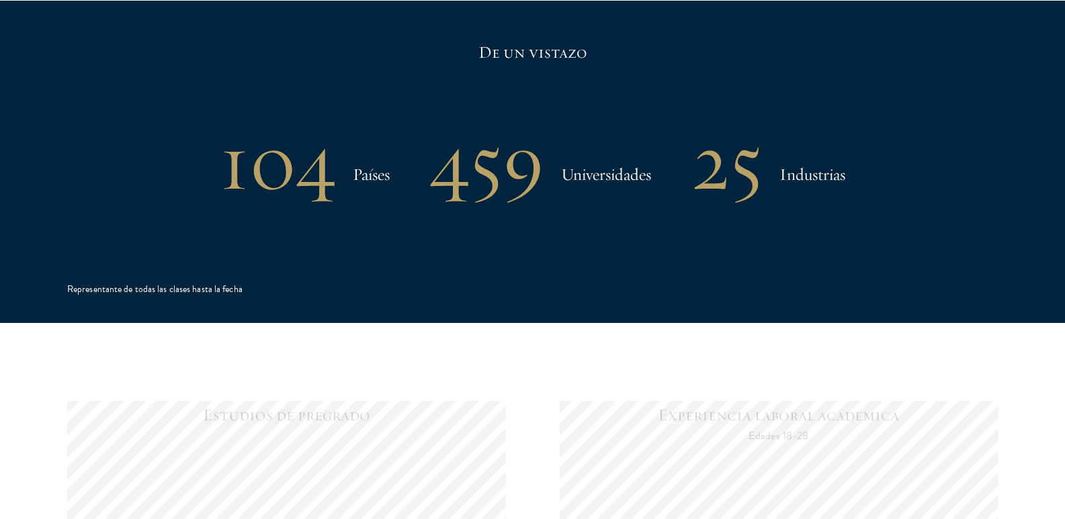
scroll to position [1008, 0]
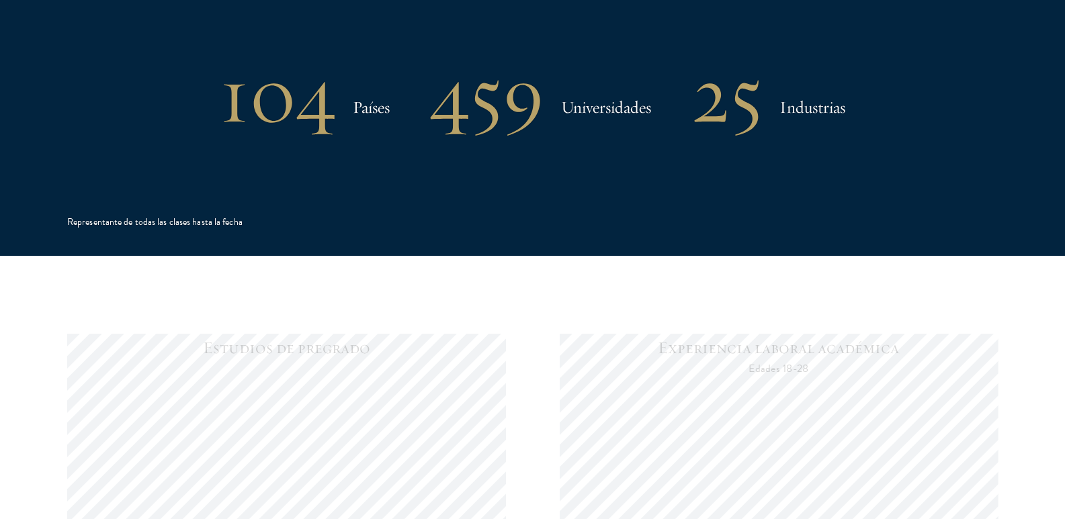
click at [578, 108] on font "Universidades" at bounding box center [606, 107] width 90 height 21
click at [494, 116] on font "459" at bounding box center [487, 94] width 114 height 101
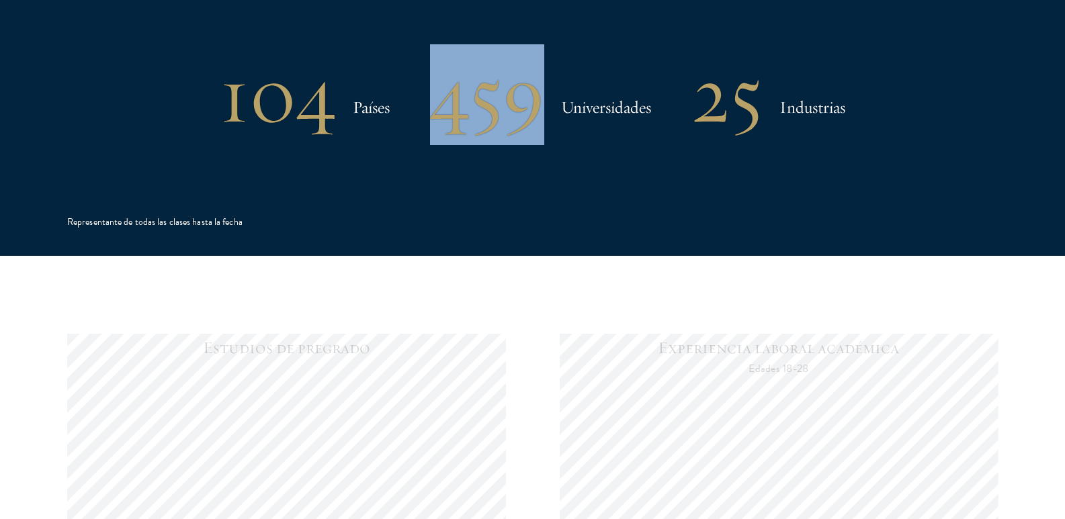
click at [494, 116] on font "459" at bounding box center [487, 94] width 114 height 101
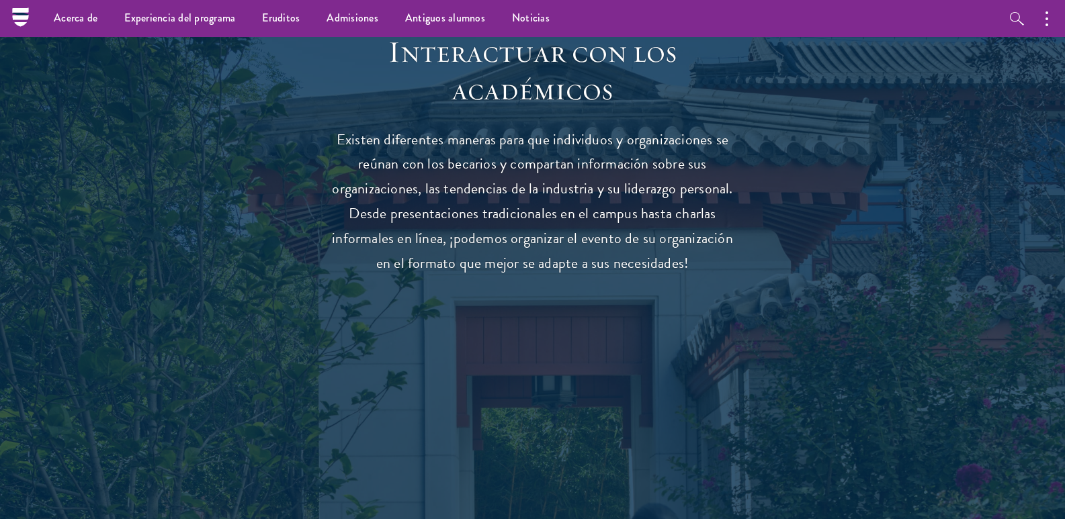
scroll to position [3335, 0]
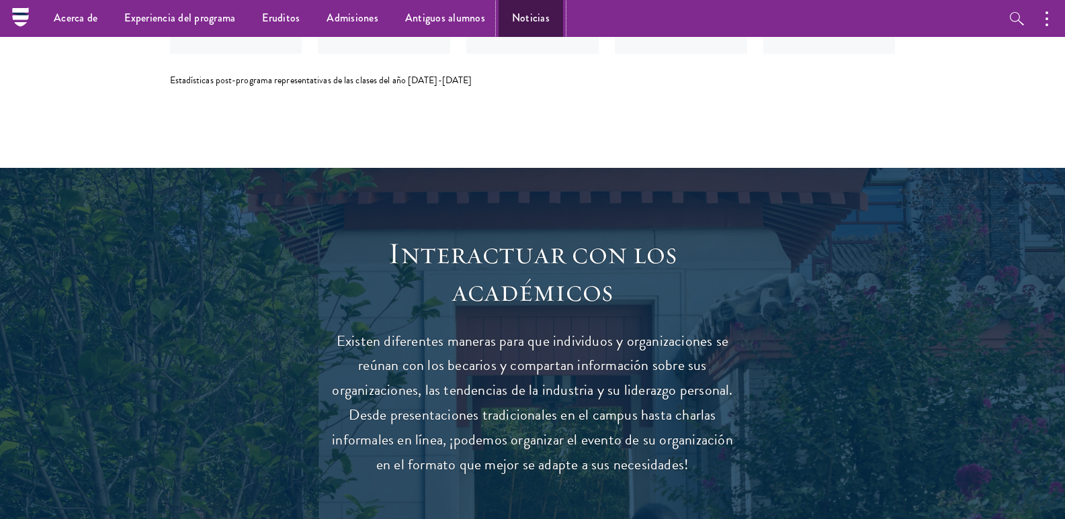
click at [514, 10] on font "Noticias" at bounding box center [531, 17] width 38 height 15
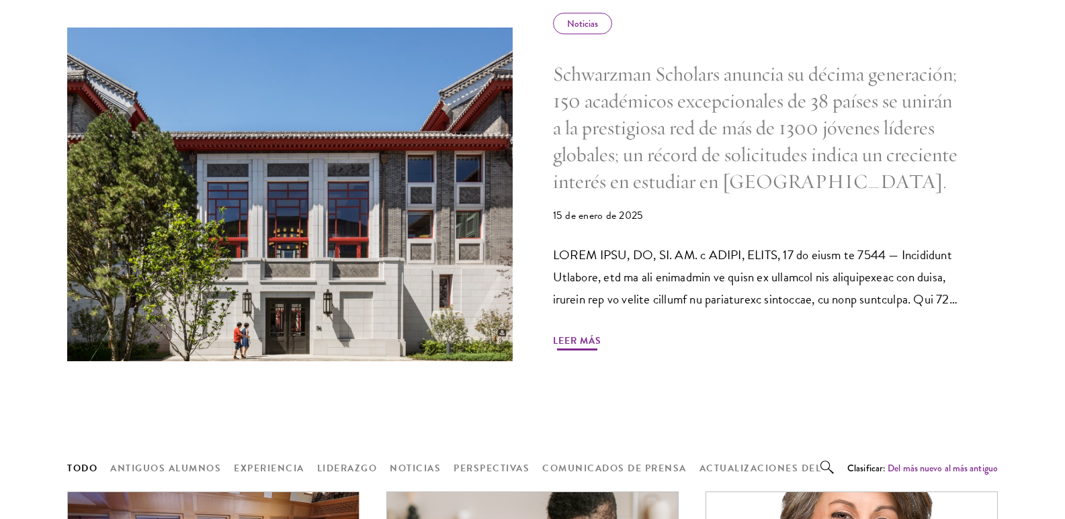
scroll to position [739, 0]
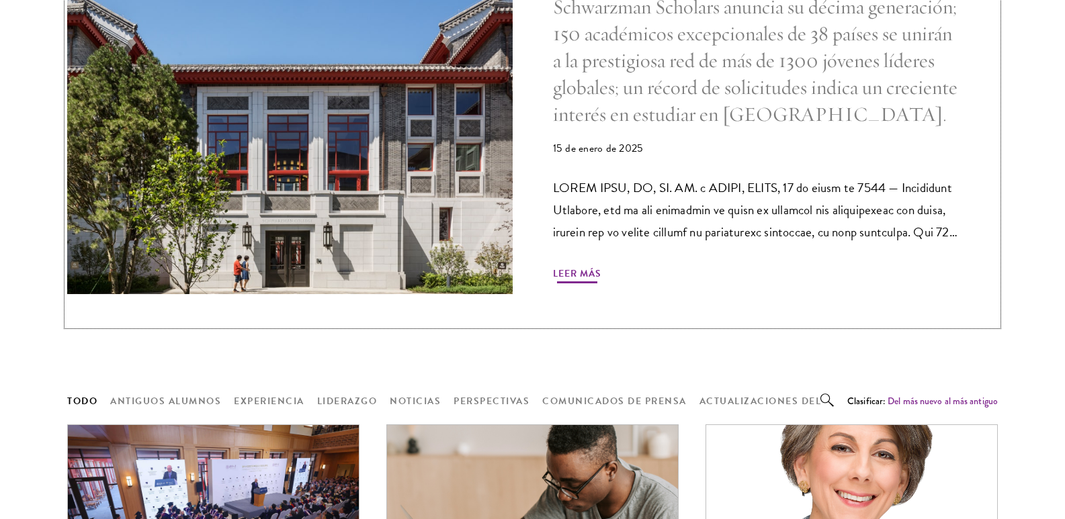
click at [586, 276] on font "Leer más" at bounding box center [577, 273] width 48 height 14
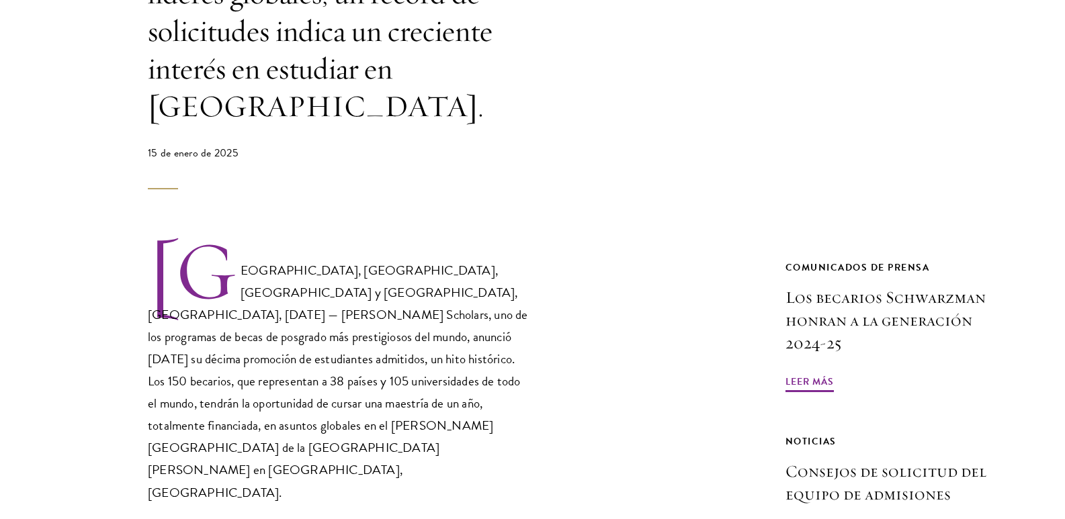
scroll to position [739, 0]
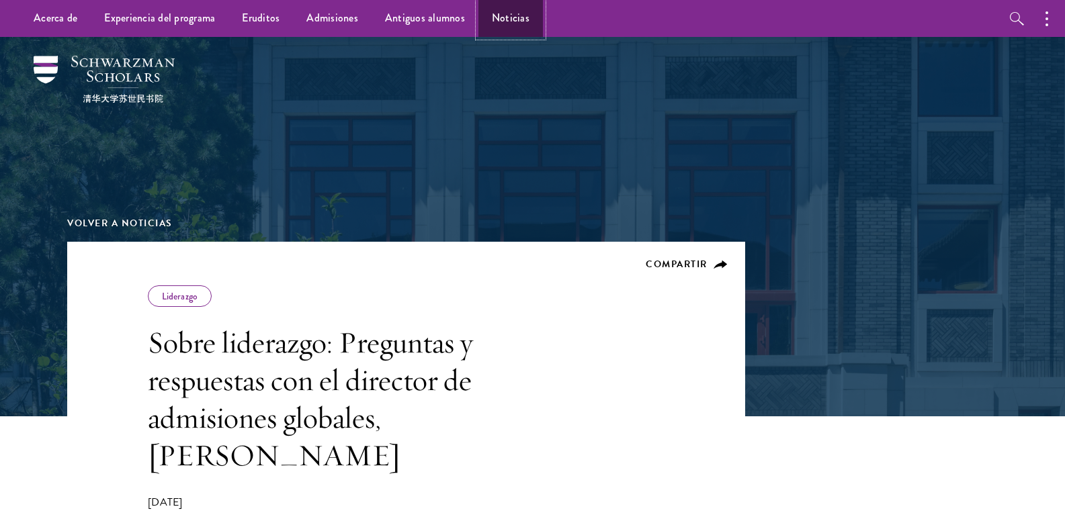
click at [510, 28] on link "Noticias" at bounding box center [510, 18] width 65 height 37
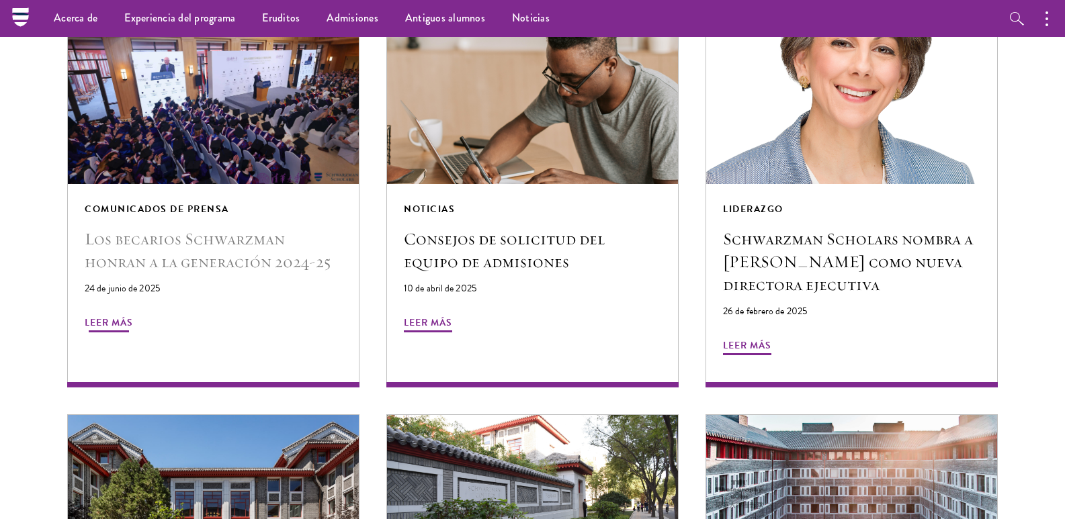
scroll to position [1077, 0]
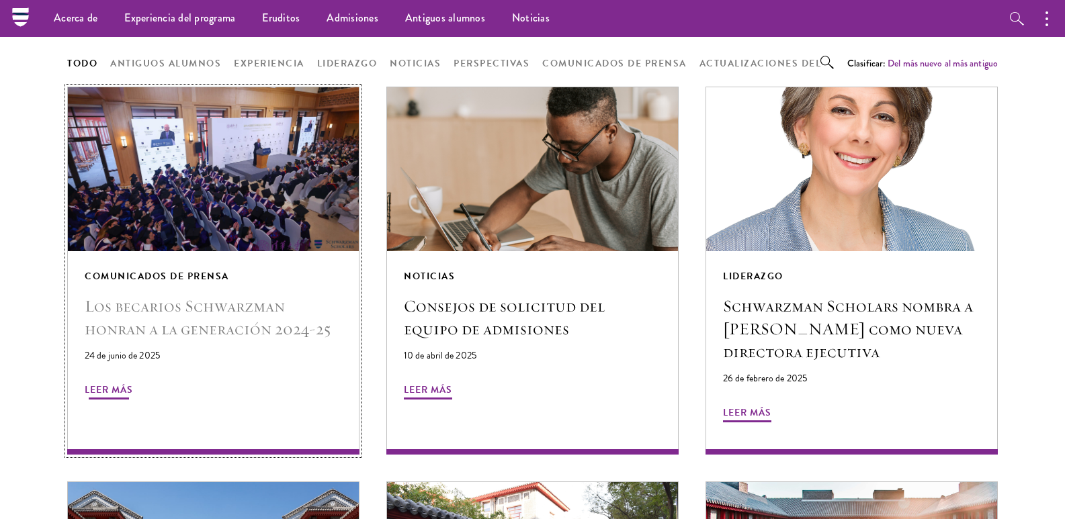
click at [219, 214] on img at bounding box center [212, 170] width 309 height 174
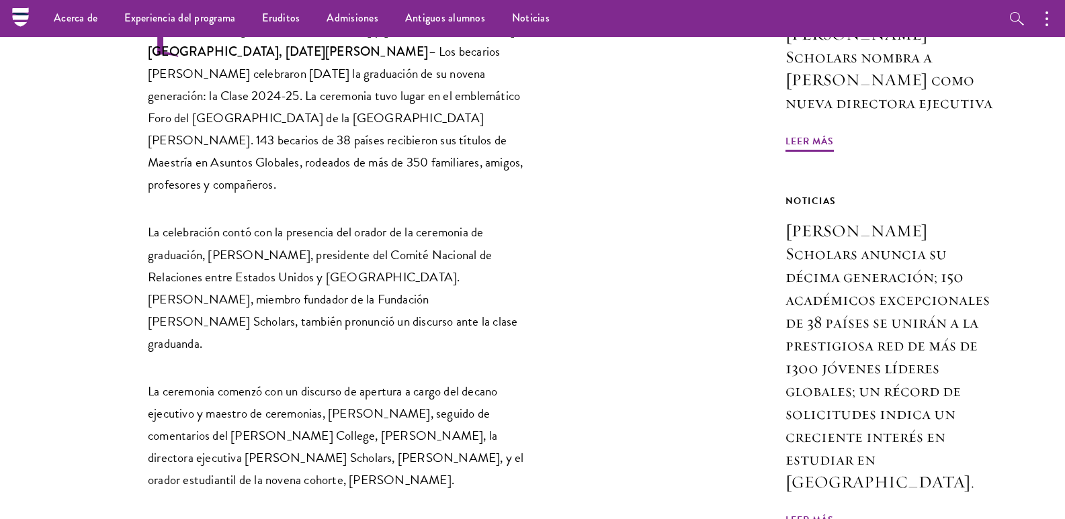
scroll to position [470, 0]
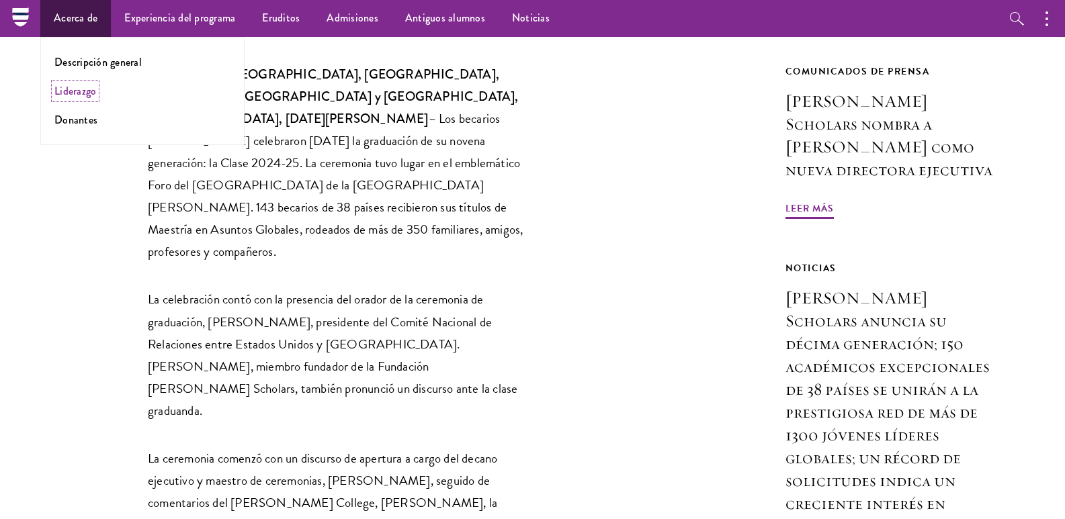
click at [85, 92] on font "Liderazgo" at bounding box center [75, 90] width 42 height 15
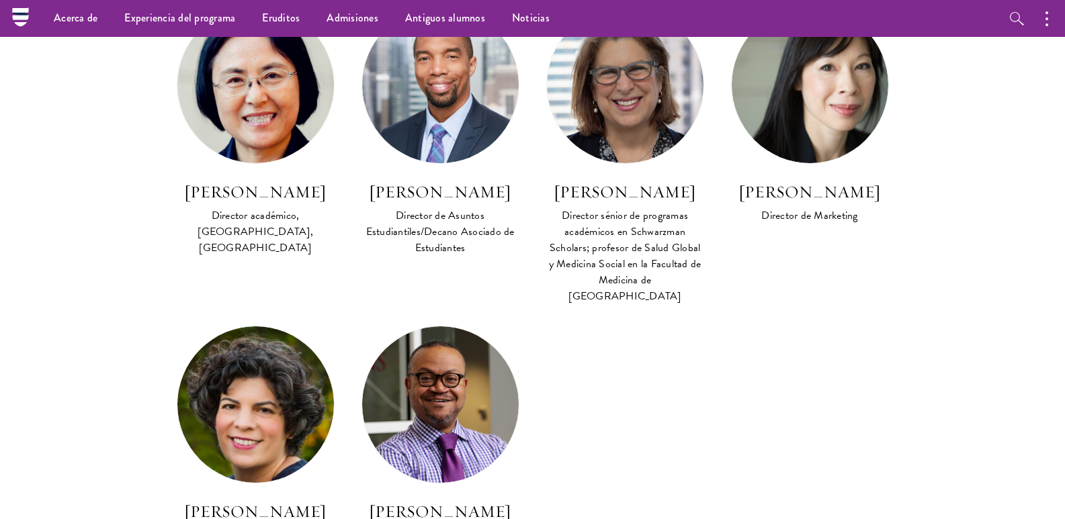
scroll to position [1008, 0]
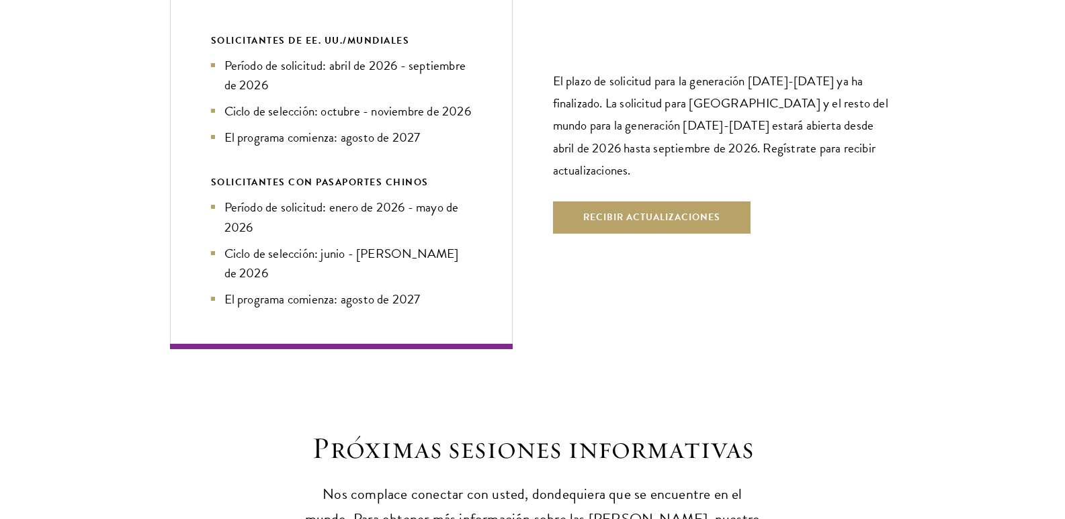
scroll to position [2755, 0]
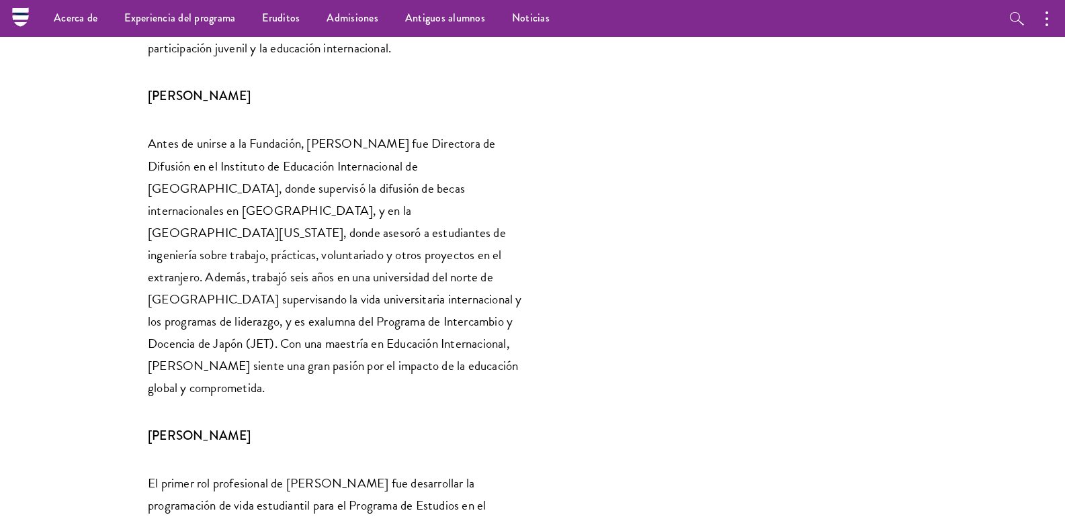
scroll to position [1546, 0]
